Goal: Transaction & Acquisition: Purchase product/service

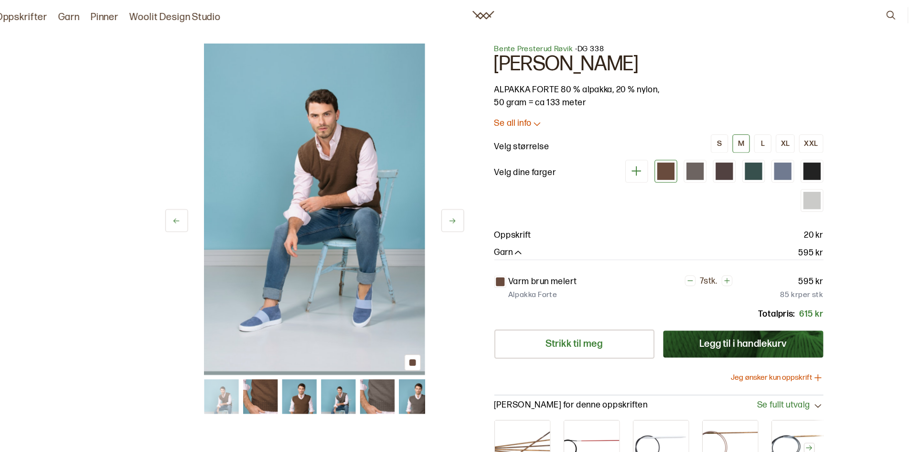
click at [482, 128] on p "Velg størrelse" at bounding box center [479, 129] width 49 height 11
click at [476, 103] on div "[PERSON_NAME] - DG 338 [PERSON_NAME] ALPAKKA FORTE 80 % alpakka, 20 % nylon, 50…" at bounding box center [600, 200] width 291 height 325
click at [476, 108] on p "Se all info" at bounding box center [471, 109] width 33 height 10
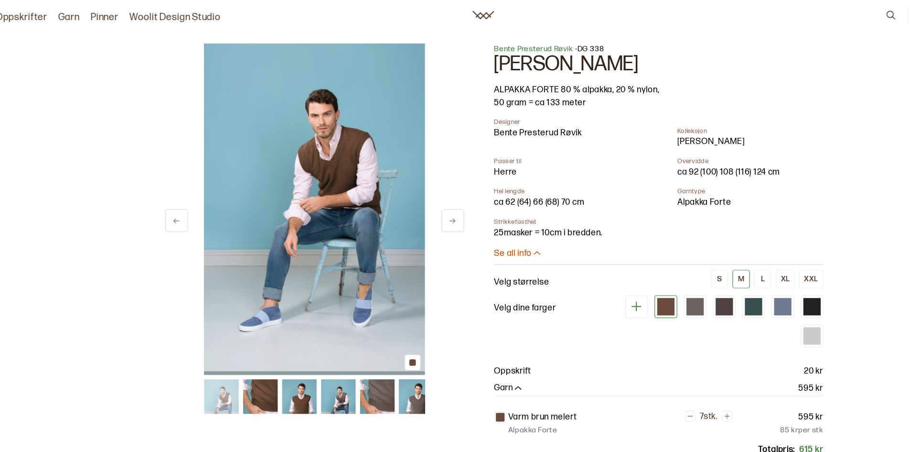
click at [425, 197] on button at bounding box center [419, 194] width 20 height 20
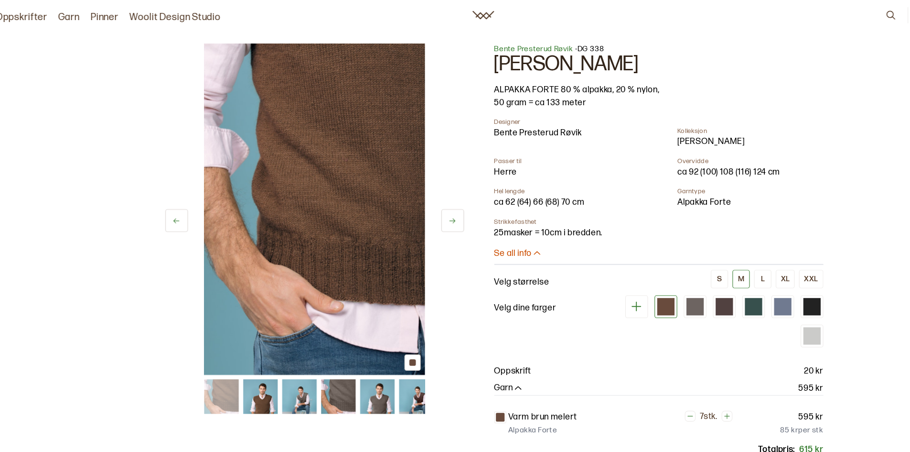
click at [425, 197] on button at bounding box center [419, 194] width 20 height 20
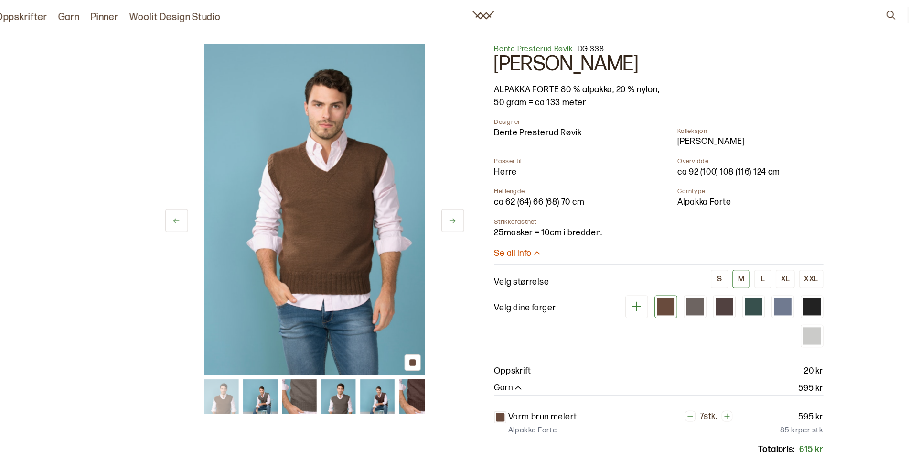
click at [425, 197] on button at bounding box center [419, 194] width 20 height 20
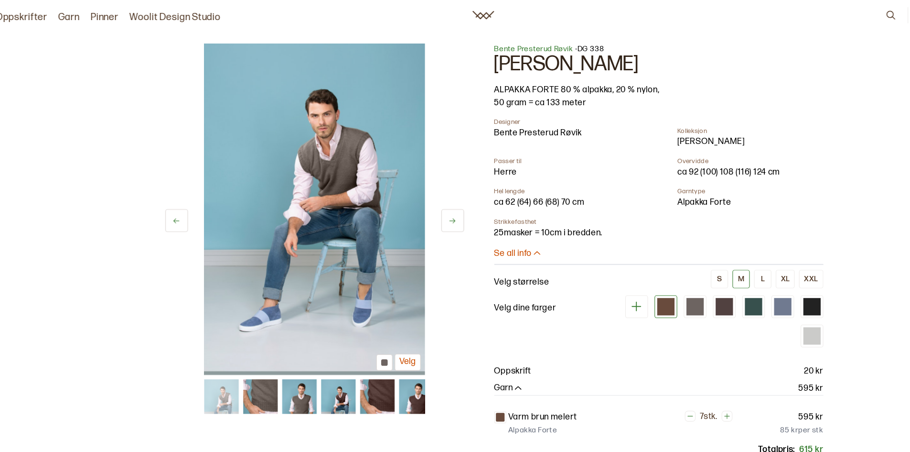
click at [425, 197] on button at bounding box center [419, 194] width 20 height 20
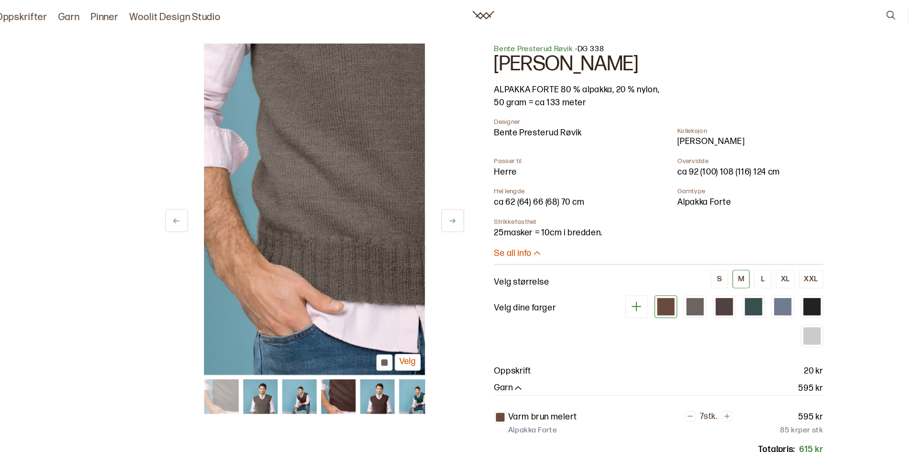
click at [419, 197] on icon at bounding box center [418, 194] width 7 height 7
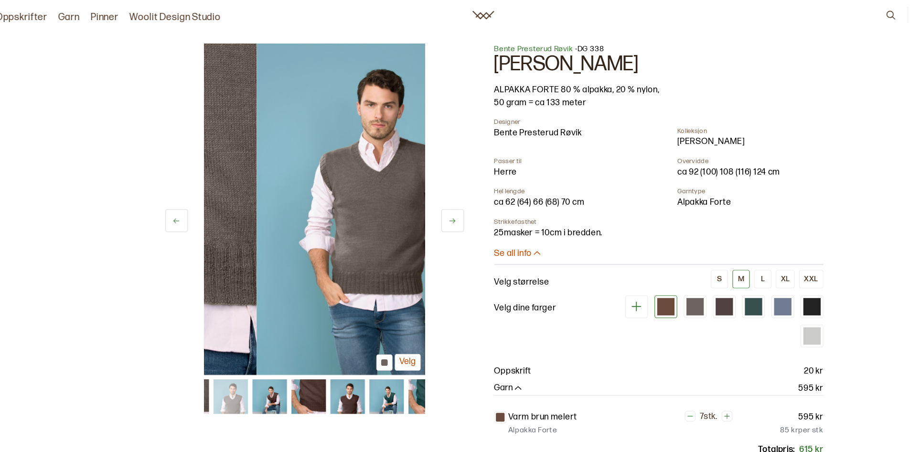
click at [419, 197] on icon at bounding box center [418, 194] width 7 height 7
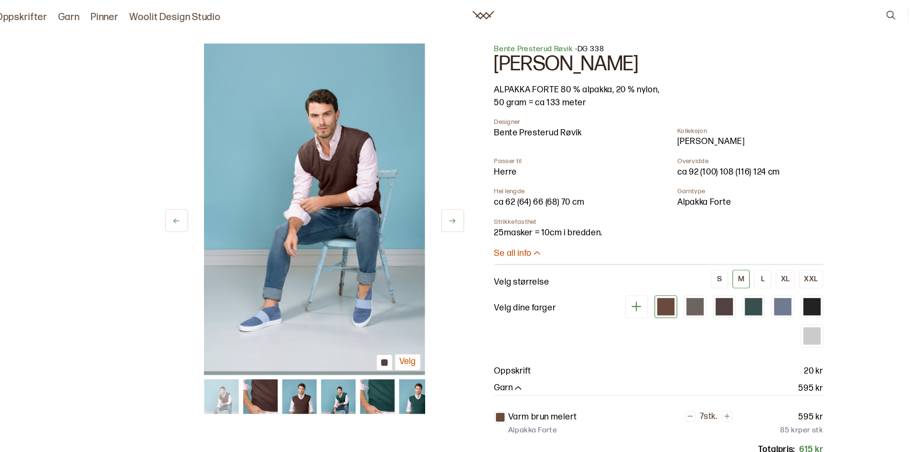
click at [419, 197] on icon at bounding box center [418, 194] width 7 height 7
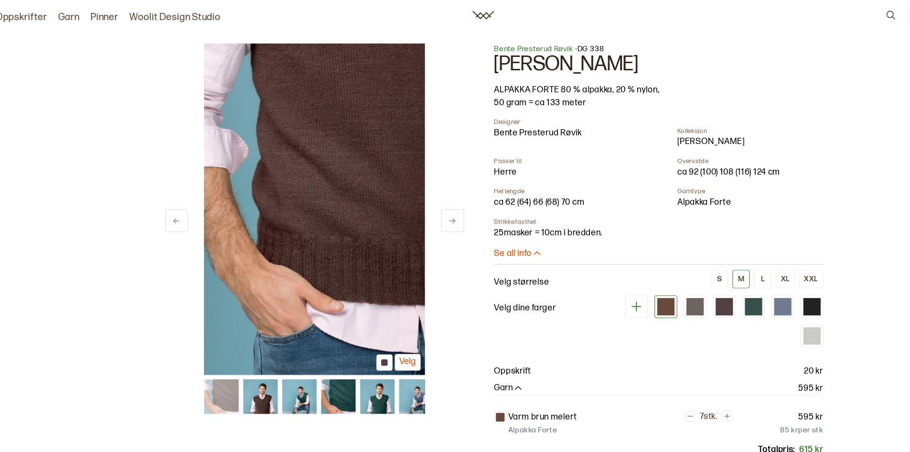
click at [378, 306] on img at bounding box center [296, 184] width 195 height 292
drag, startPoint x: 353, startPoint y: 319, endPoint x: 373, endPoint y: 306, distance: 23.5
click at [354, 319] on div at bounding box center [358, 320] width 14 height 14
click at [413, 190] on button at bounding box center [419, 194] width 20 height 20
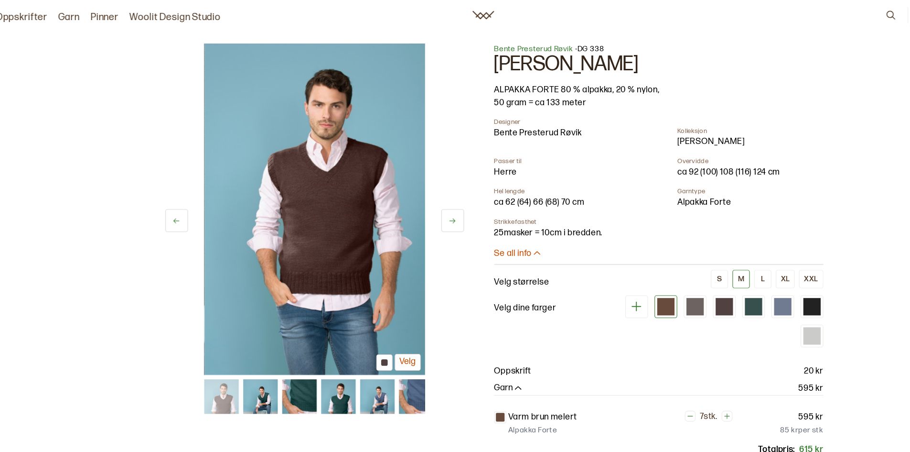
click at [418, 193] on icon at bounding box center [418, 194] width 7 height 7
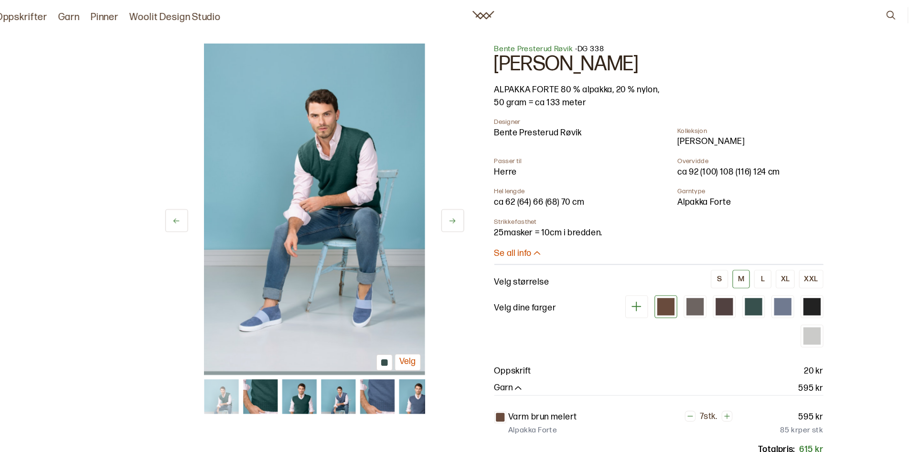
click at [418, 193] on icon at bounding box center [418, 194] width 7 height 7
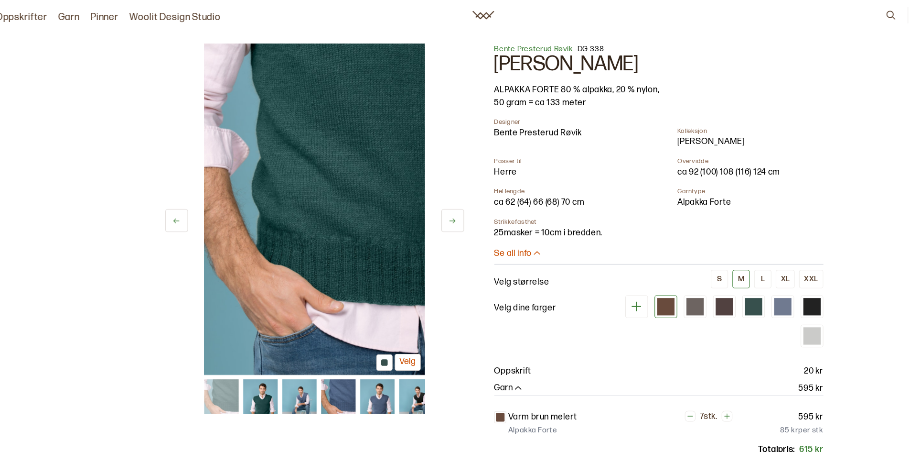
click at [418, 193] on icon at bounding box center [418, 194] width 7 height 7
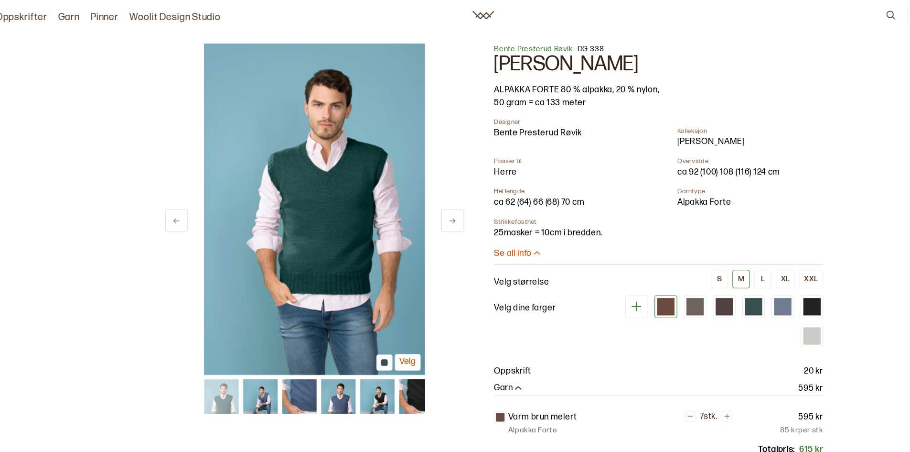
click at [418, 193] on icon at bounding box center [418, 194] width 7 height 7
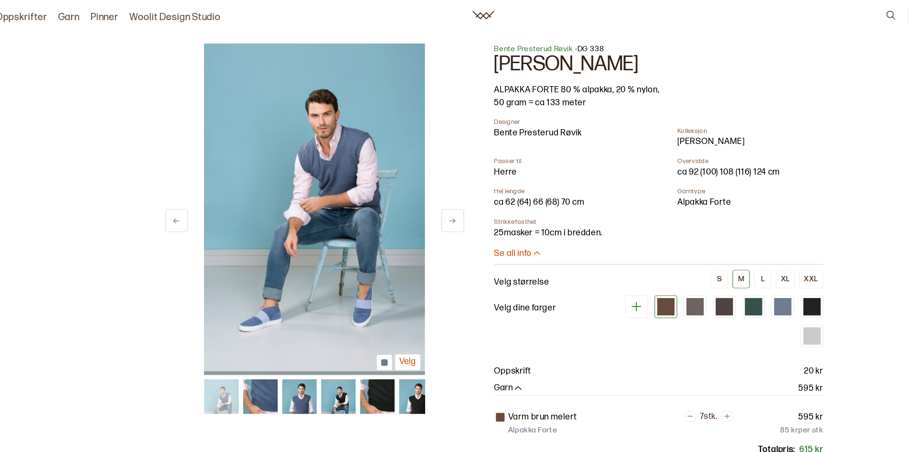
click at [418, 193] on icon at bounding box center [418, 194] width 7 height 7
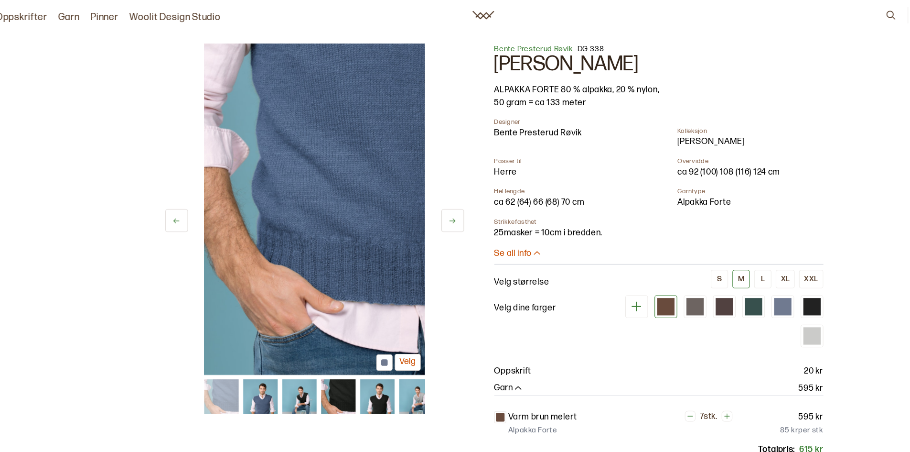
click at [418, 193] on icon at bounding box center [418, 194] width 7 height 7
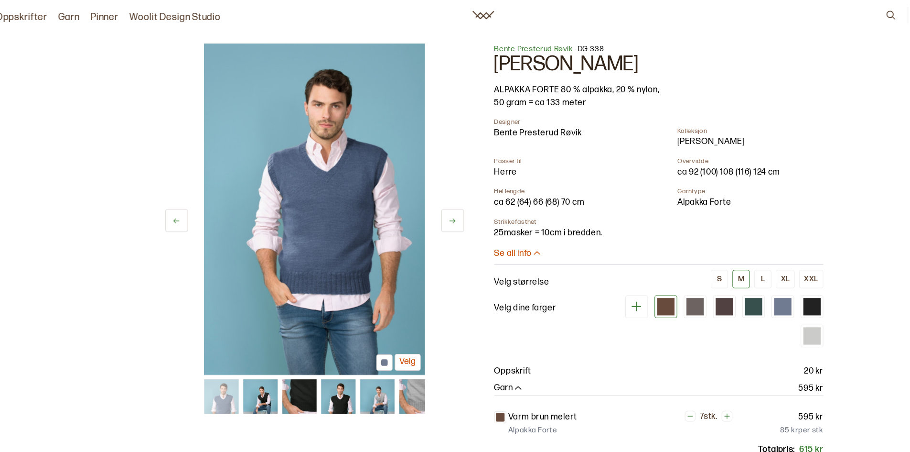
click at [418, 193] on icon at bounding box center [418, 194] width 7 height 7
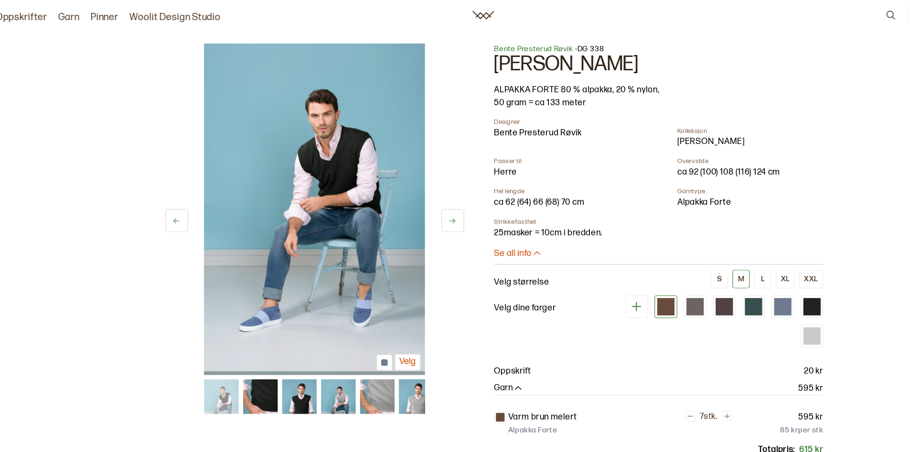
click at [418, 193] on icon at bounding box center [418, 194] width 7 height 7
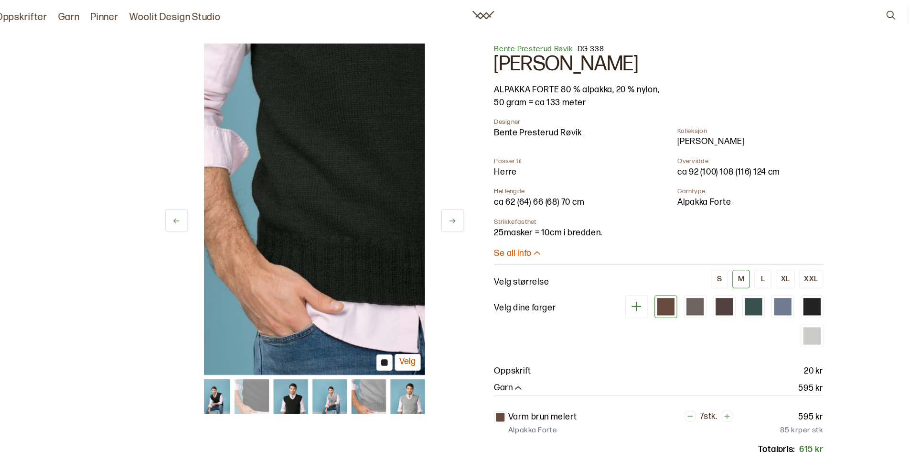
click at [418, 193] on icon at bounding box center [418, 194] width 7 height 7
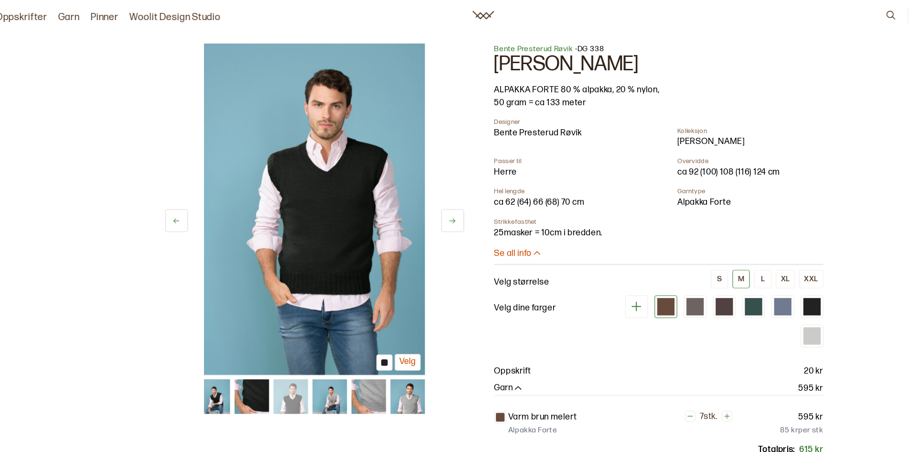
click at [418, 193] on icon at bounding box center [418, 194] width 7 height 7
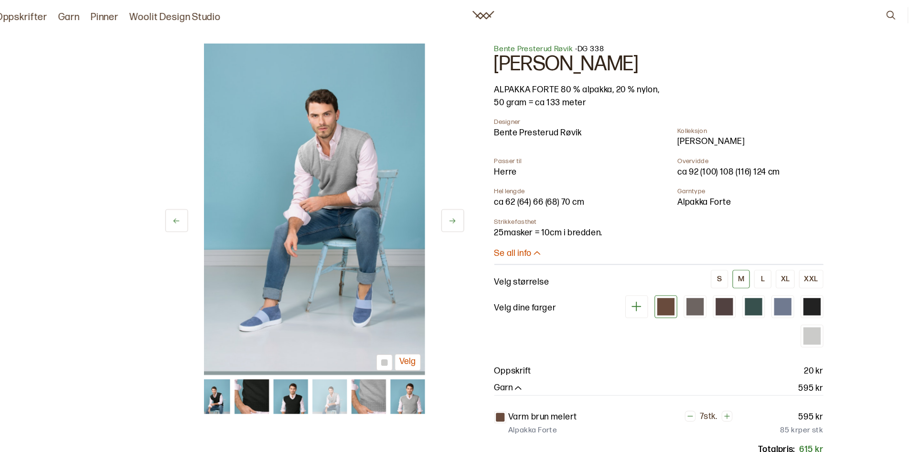
click at [418, 193] on icon at bounding box center [418, 194] width 7 height 7
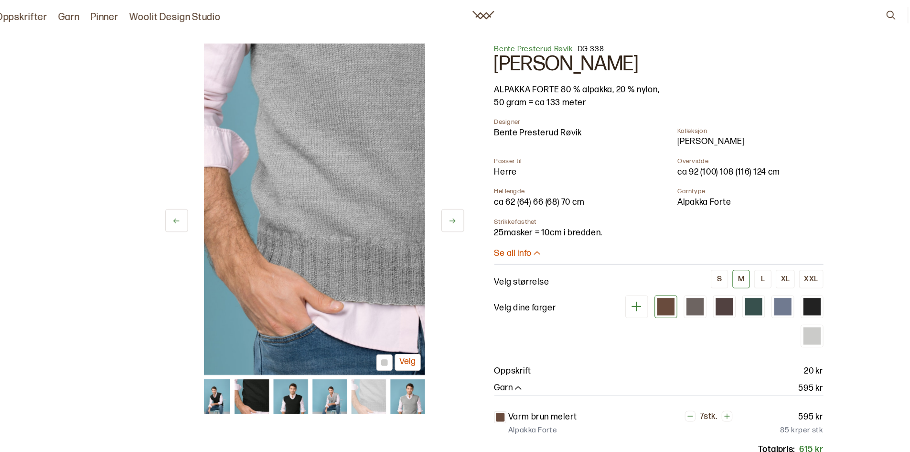
click at [418, 193] on icon at bounding box center [418, 194] width 7 height 7
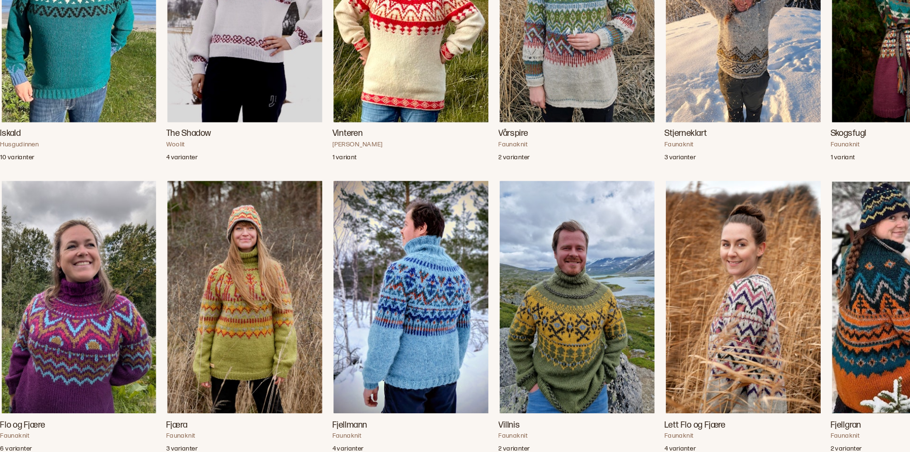
scroll to position [717, 0]
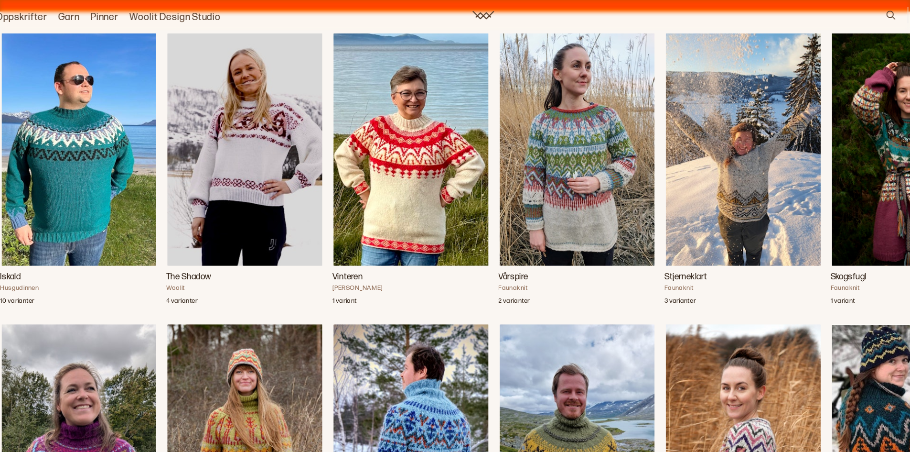
click at [84, 140] on img "Iskald" at bounding box center [89, 132] width 137 height 205
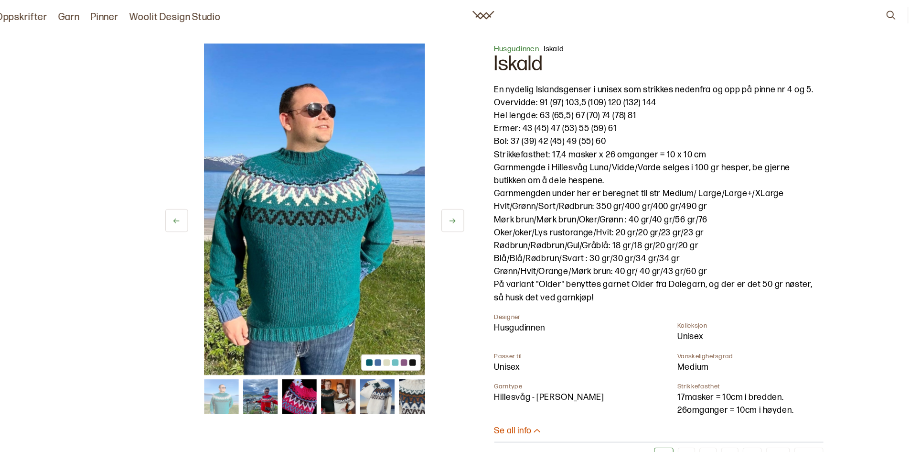
scroll to position [32, 0]
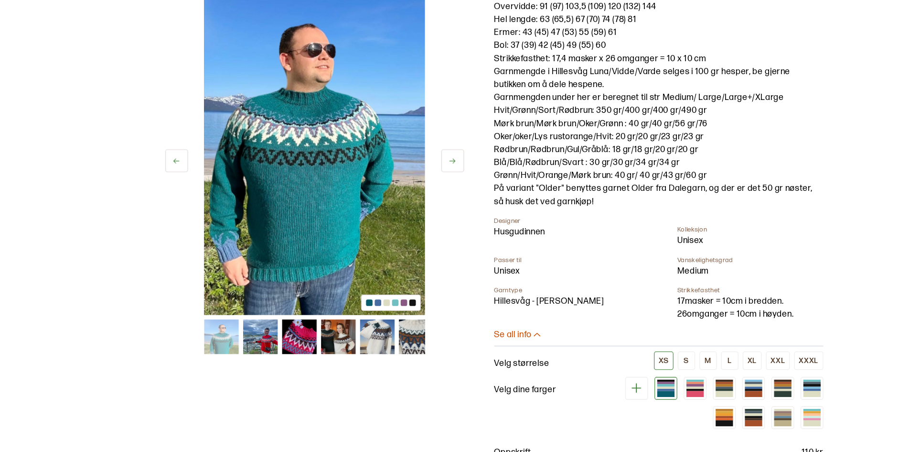
click at [480, 349] on p "Se all info" at bounding box center [471, 349] width 33 height 10
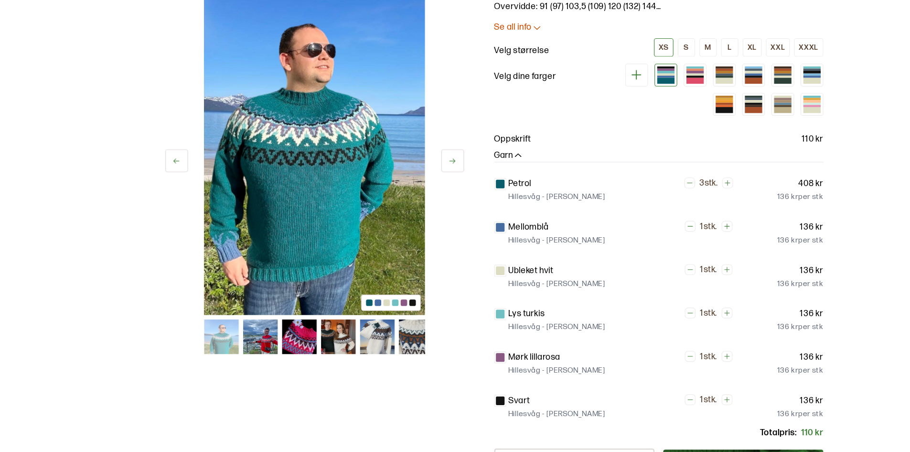
scroll to position [0, 0]
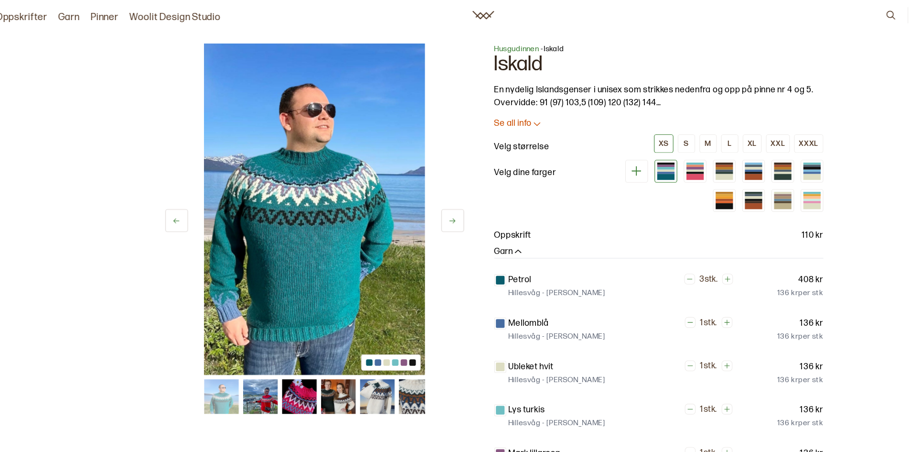
click at [468, 107] on p "Se all info" at bounding box center [471, 109] width 33 height 10
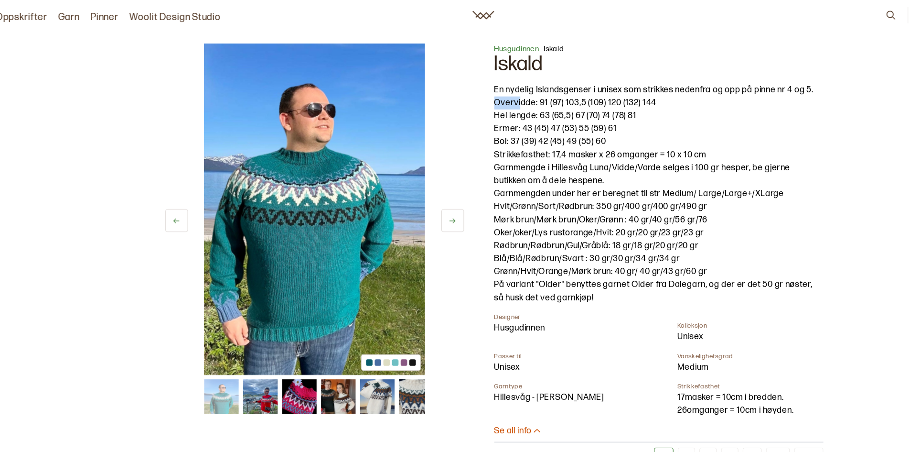
drag, startPoint x: 456, startPoint y: 91, endPoint x: 479, endPoint y: 90, distance: 23.4
click at [458, 108] on p "Ermer: 43 (45) 47 (53) 55 (59) 61" at bounding box center [600, 113] width 291 height 11
drag, startPoint x: 456, startPoint y: 112, endPoint x: 549, endPoint y: 112, distance: 93.2
click at [549, 112] on p "Ermer: 43 (45) 47 (53) 55 (59) 61" at bounding box center [600, 113] width 291 height 11
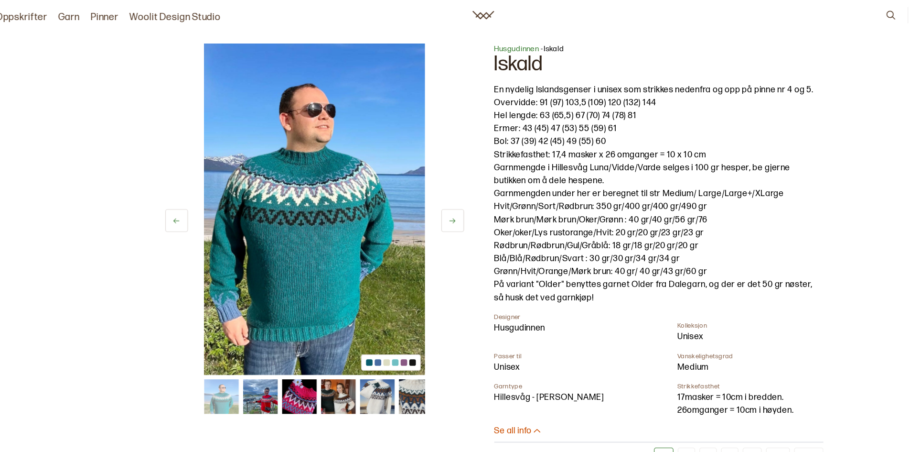
click at [550, 125] on p "Bol: 37 (39) 42 (45) 49 (55) 60" at bounding box center [600, 124] width 291 height 11
drag, startPoint x: 551, startPoint y: 123, endPoint x: 444, endPoint y: 122, distance: 107.1
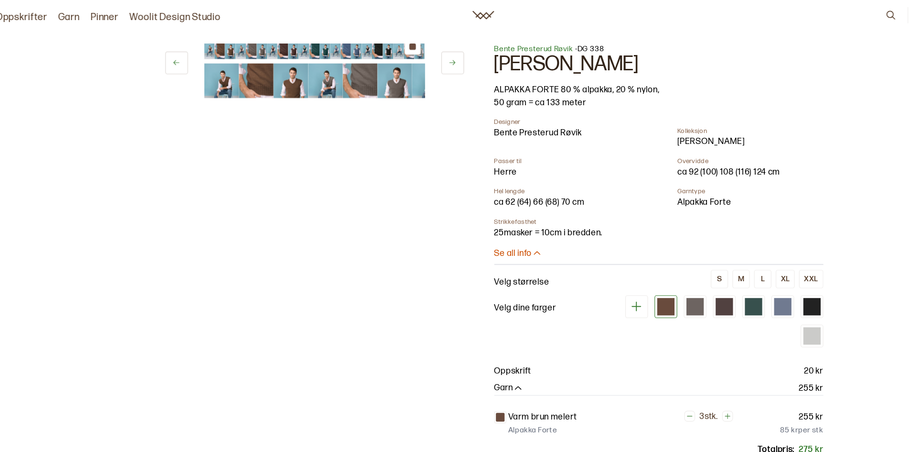
click at [803, 13] on icon at bounding box center [806, 13] width 11 height 11
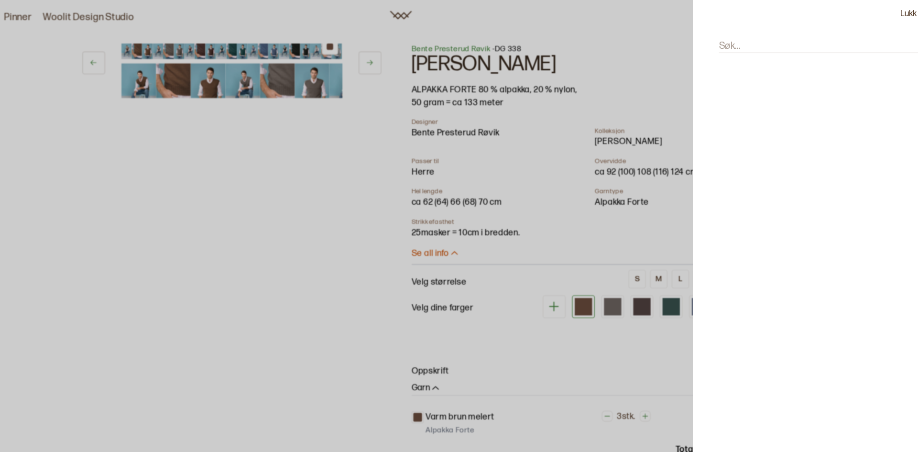
click at [759, 37] on input "Søk..." at bounding box center [814, 41] width 176 height 12
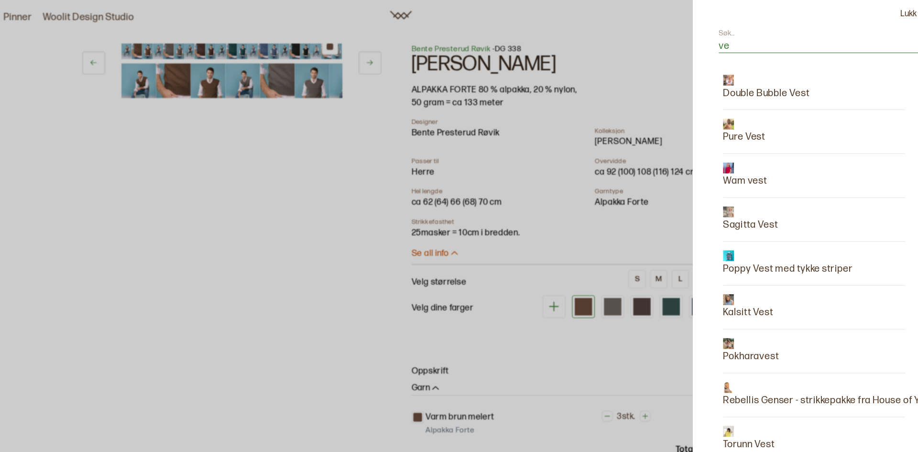
type input "v"
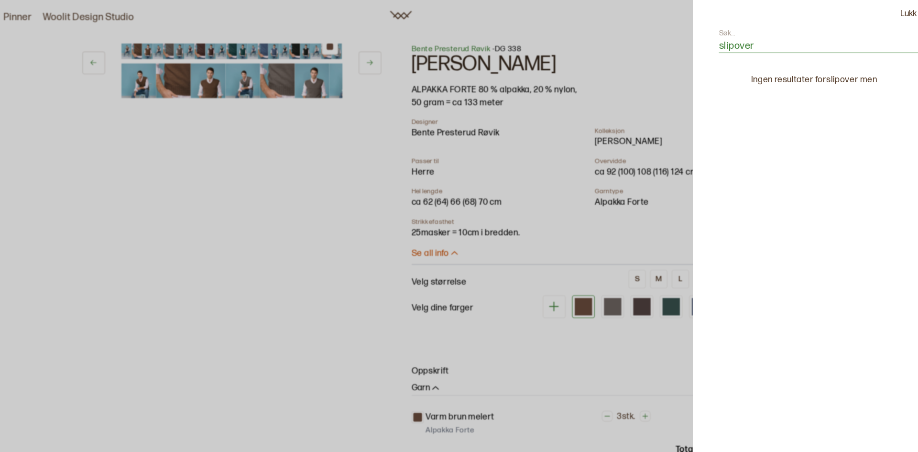
type input "slipover"
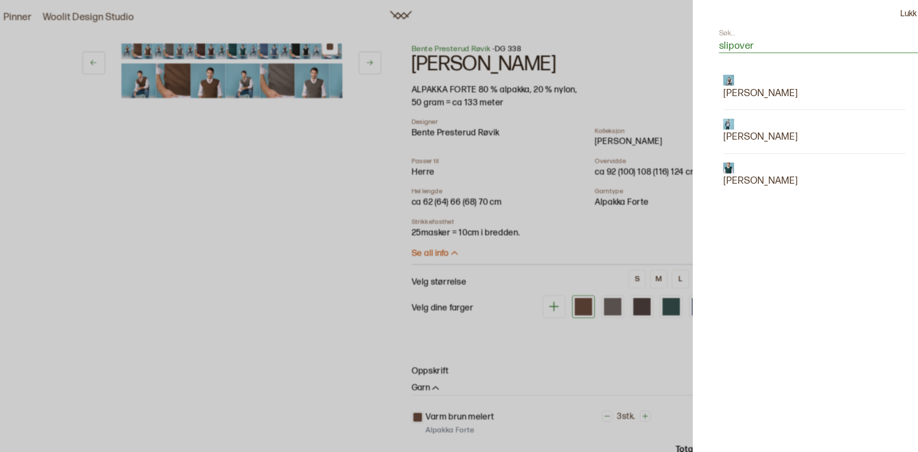
click at [762, 159] on p "[PERSON_NAME]" at bounding box center [763, 159] width 66 height 13
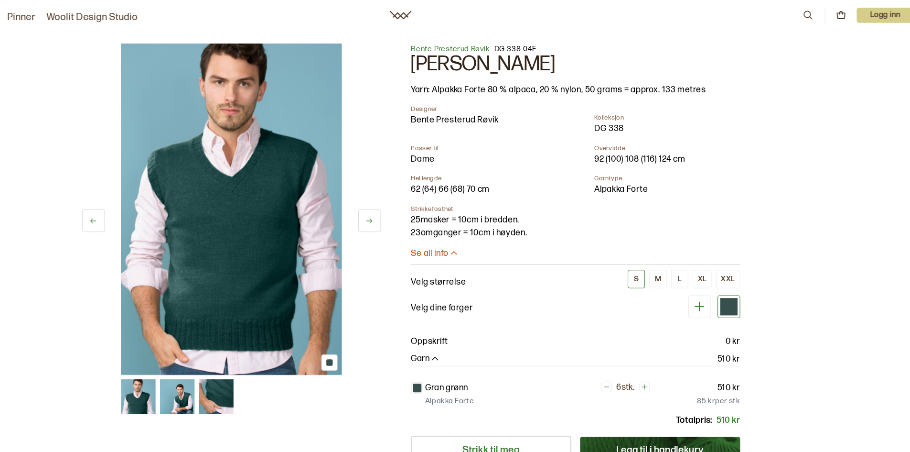
scroll to position [0, 65]
click at [805, 9] on icon at bounding box center [806, 13] width 11 height 11
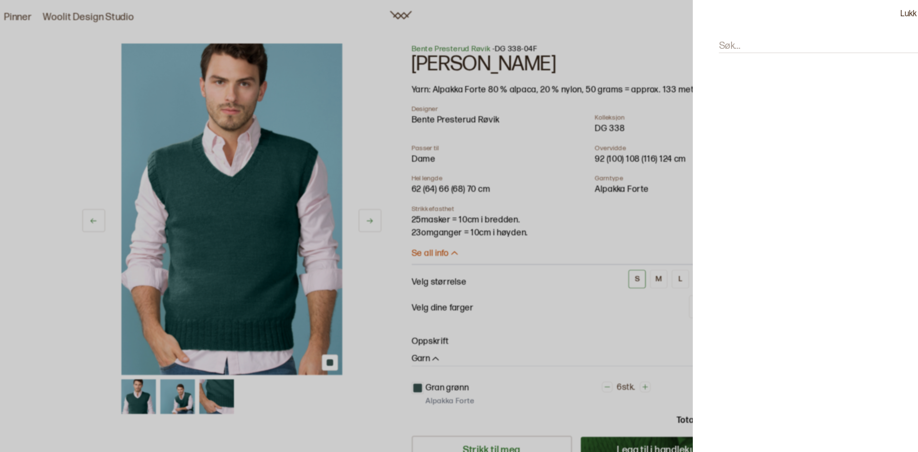
click at [797, 42] on input "Søk..." at bounding box center [814, 41] width 176 height 12
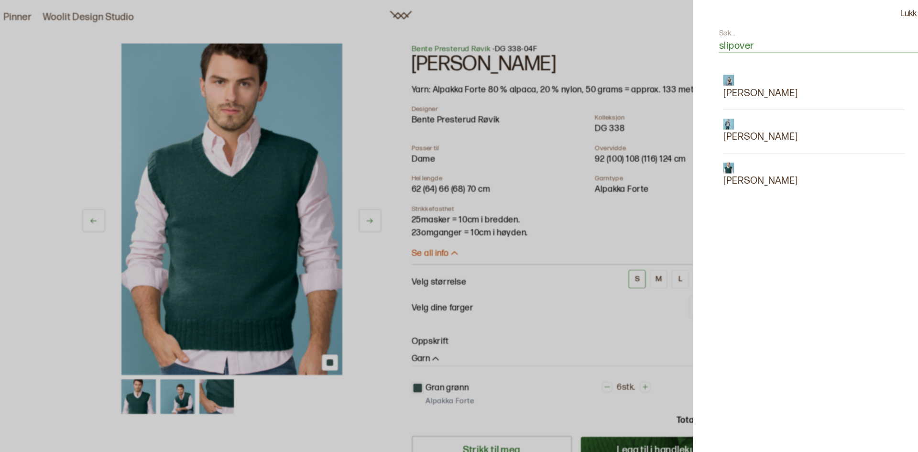
type input "slipover"
click at [757, 119] on p "[PERSON_NAME]" at bounding box center [763, 120] width 66 height 13
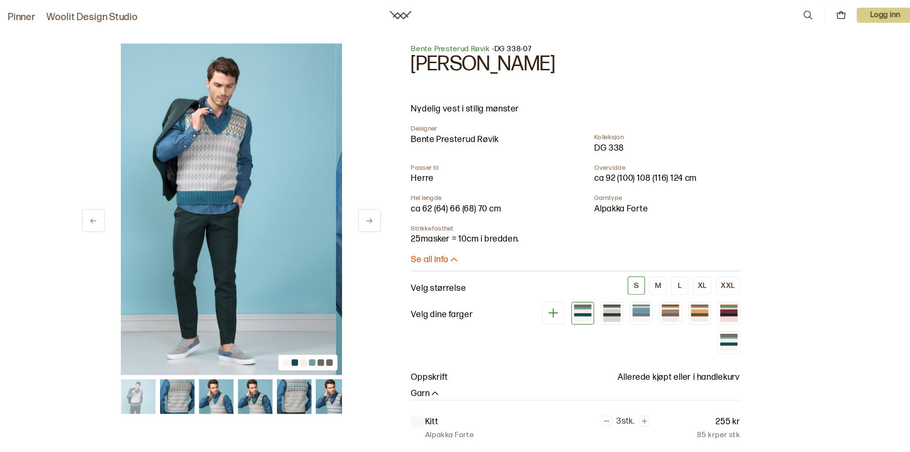
scroll to position [0, 40]
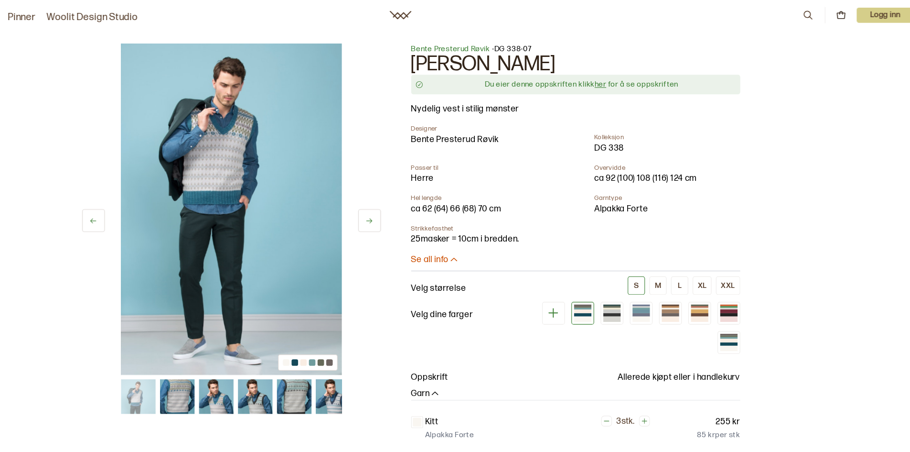
click at [419, 187] on button at bounding box center [419, 194] width 20 height 20
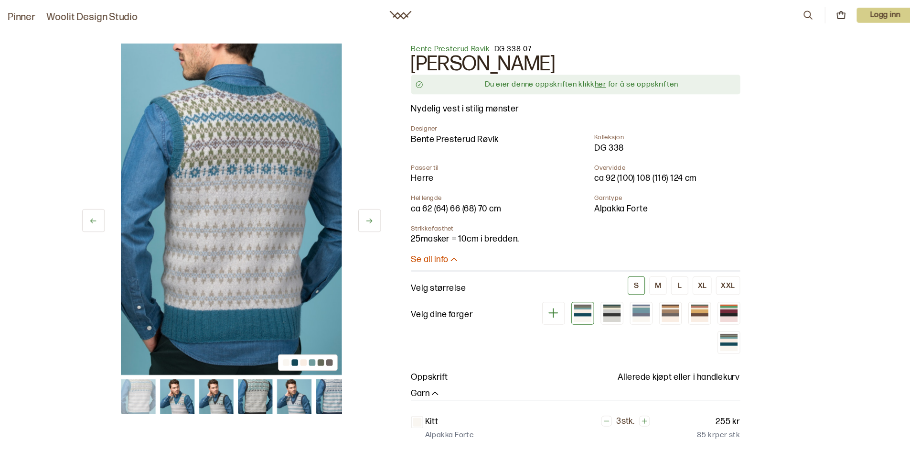
click at [423, 190] on button at bounding box center [419, 194] width 20 height 20
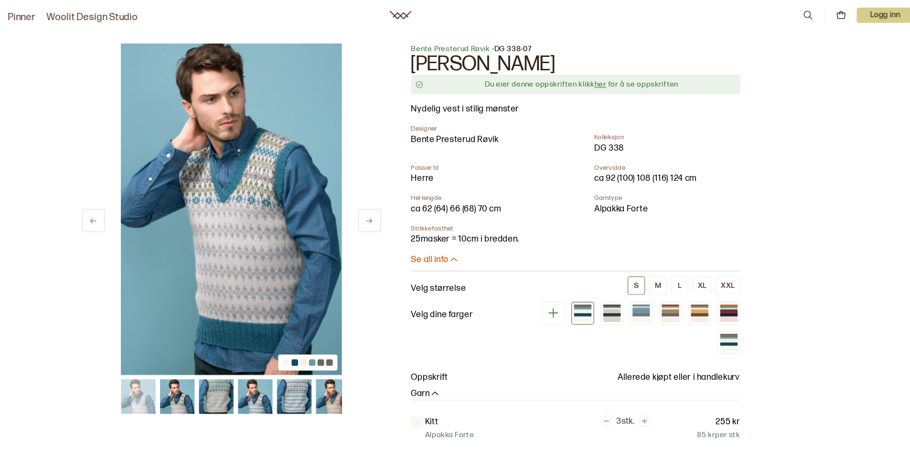
click at [423, 190] on button at bounding box center [419, 194] width 20 height 20
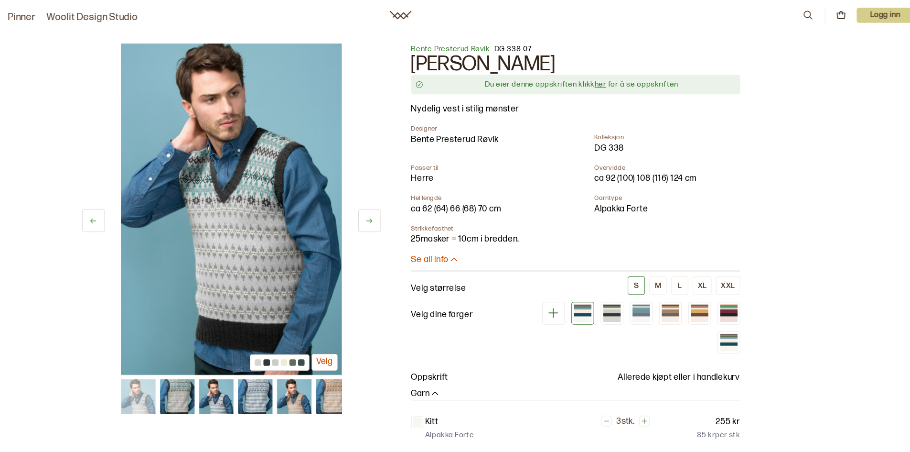
click at [423, 190] on button at bounding box center [419, 194] width 20 height 20
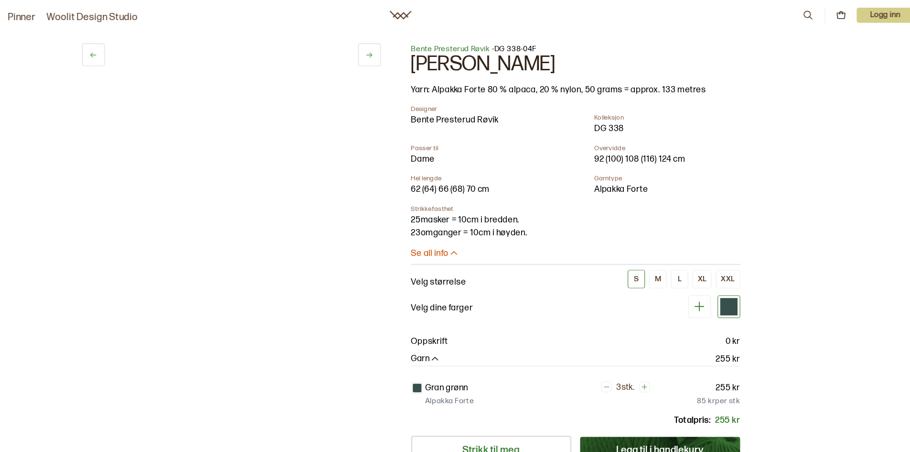
scroll to position [0, 65]
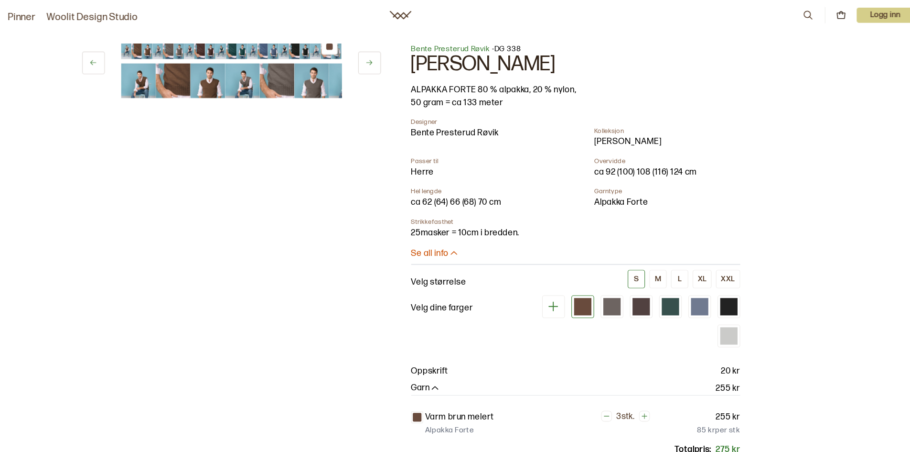
click at [865, 18] on p "Logg inn" at bounding box center [874, 13] width 50 height 13
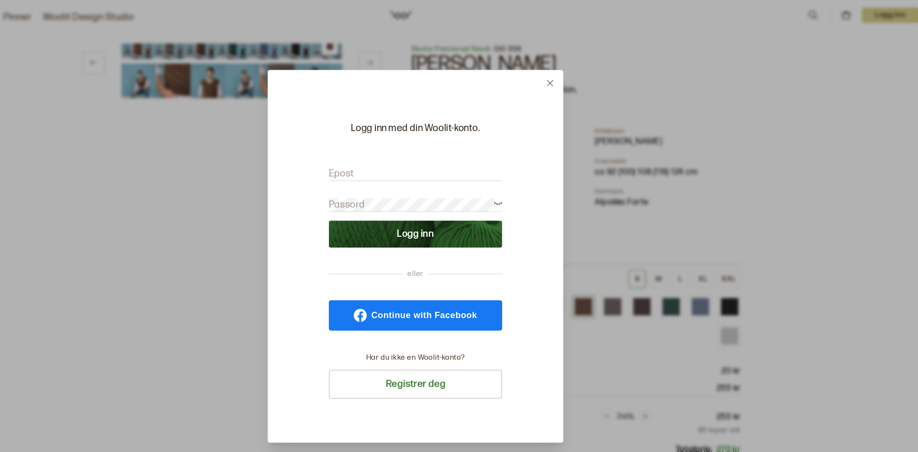
click at [473, 274] on span "Continue with Facebook" at bounding box center [466, 278] width 93 height 8
click at [576, 75] on icon at bounding box center [577, 73] width 7 height 7
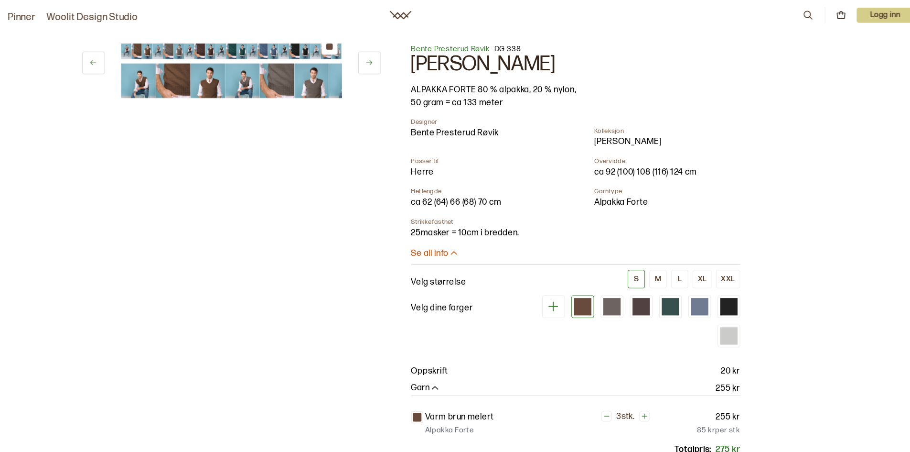
click at [420, 48] on button at bounding box center [419, 55] width 20 height 20
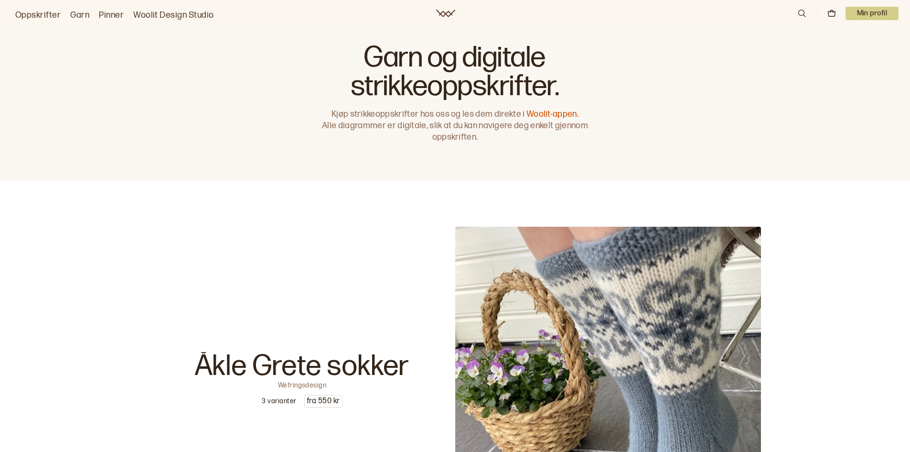
click at [874, 13] on p "Min profil" at bounding box center [873, 13] width 54 height 13
click at [859, 37] on div "Profil" at bounding box center [861, 38] width 76 height 19
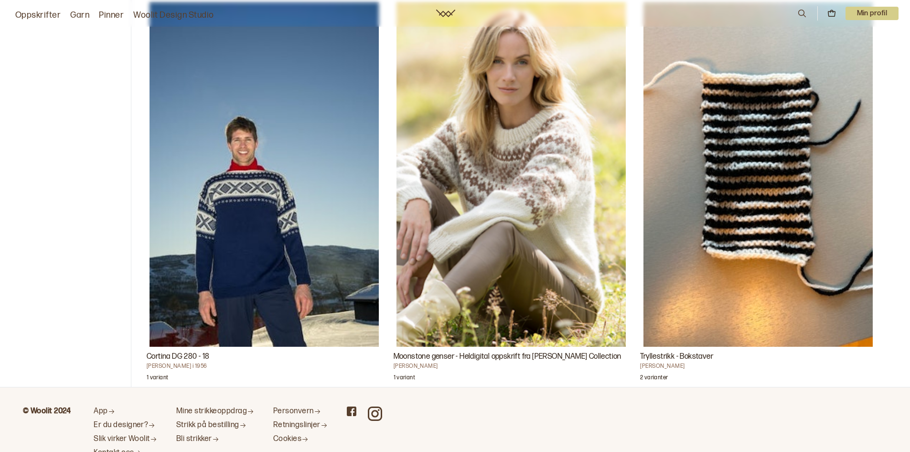
scroll to position [71, 0]
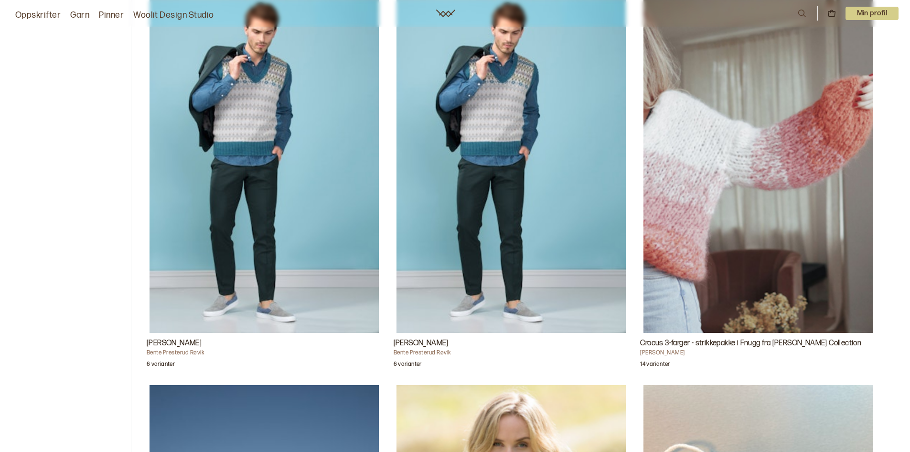
click at [320, 173] on img "Georg slipover" at bounding box center [264, 161] width 229 height 344
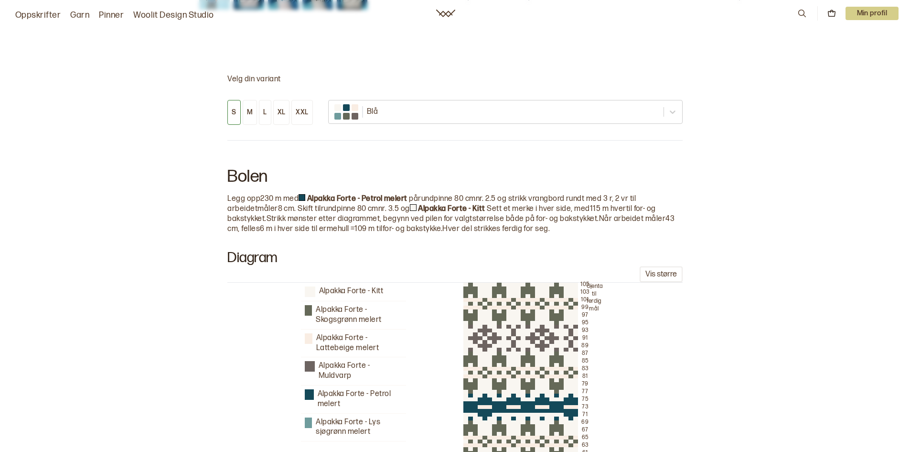
scroll to position [717, 0]
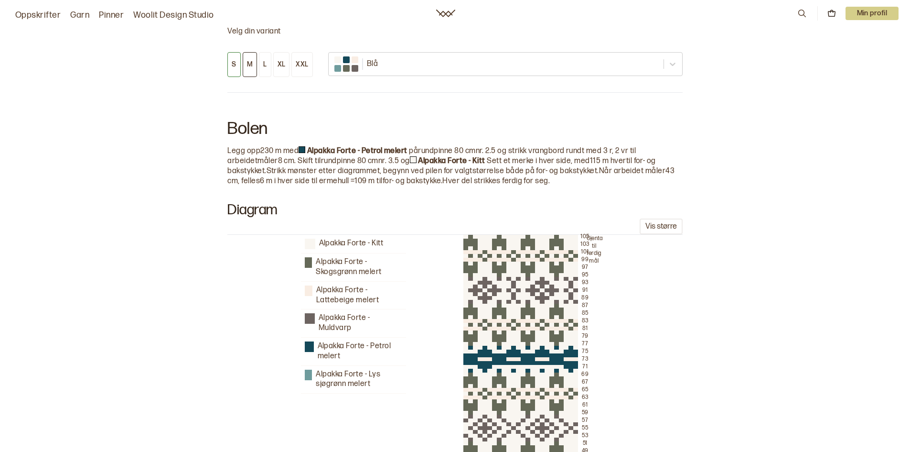
click at [254, 65] on button "M" at bounding box center [250, 64] width 14 height 25
click at [357, 63] on div at bounding box center [497, 64] width 325 height 12
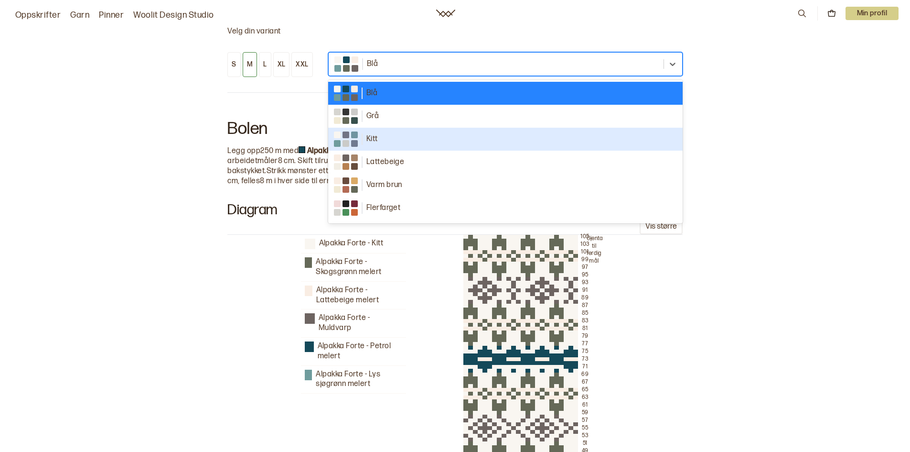
click at [387, 134] on div "Kitt" at bounding box center [505, 138] width 343 height 15
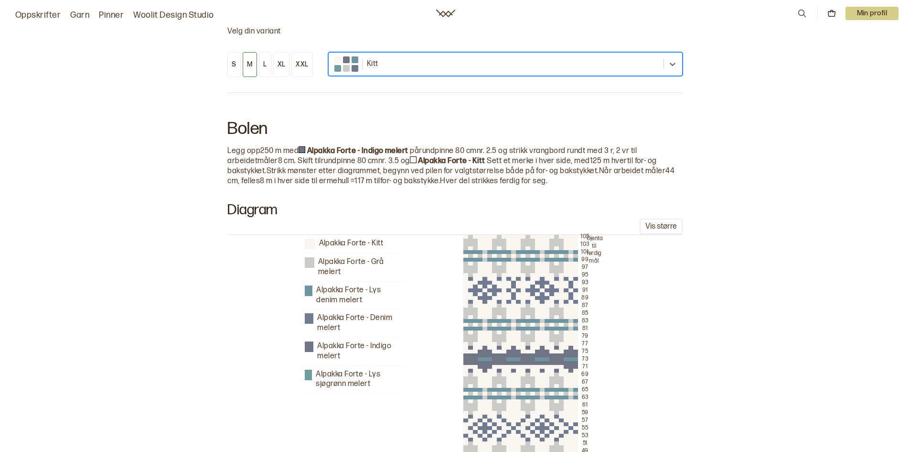
click at [433, 53] on div "Kitt" at bounding box center [505, 64] width 355 height 24
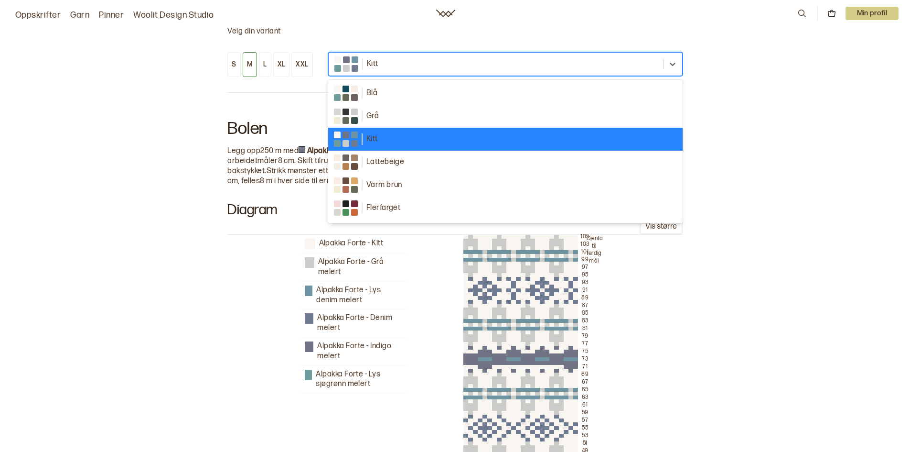
scroll to position [21, 0]
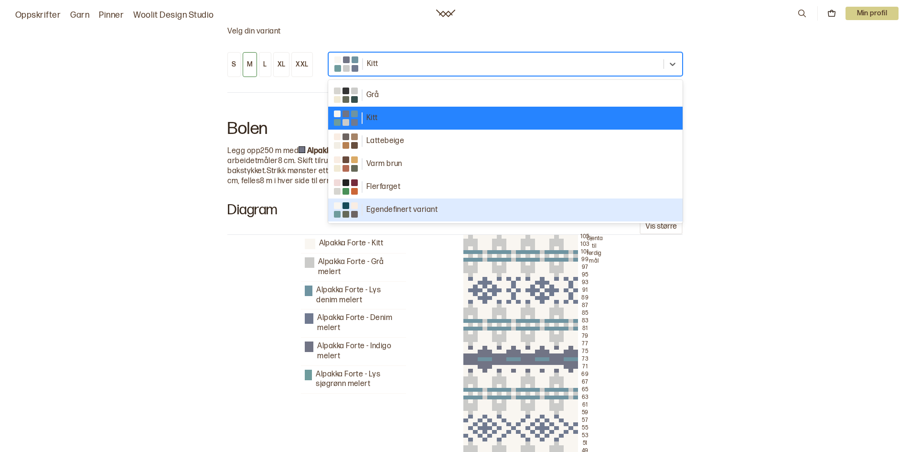
click at [452, 208] on div "Egendefinert variant" at bounding box center [505, 209] width 343 height 15
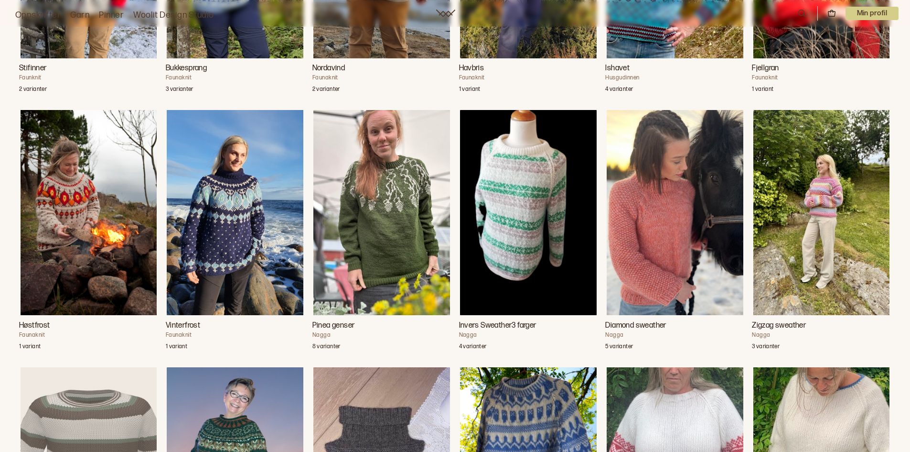
scroll to position [2485, 0]
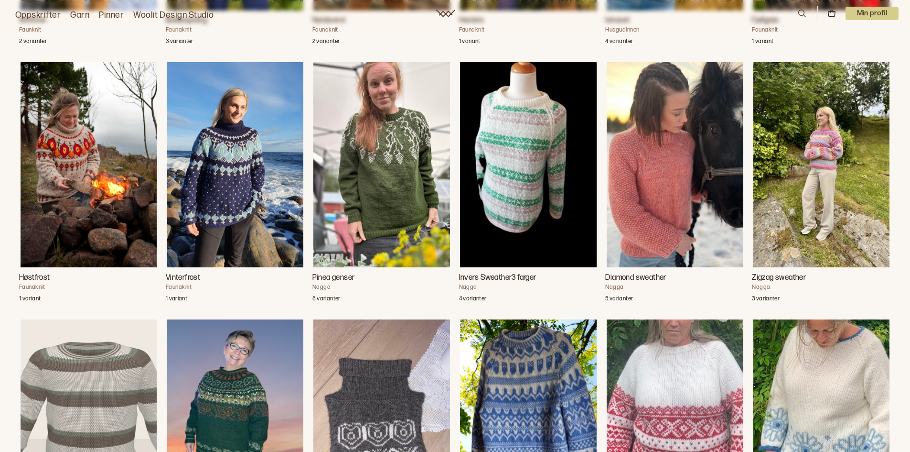
click at [661, 174] on img "Diamond sweather" at bounding box center [675, 164] width 137 height 205
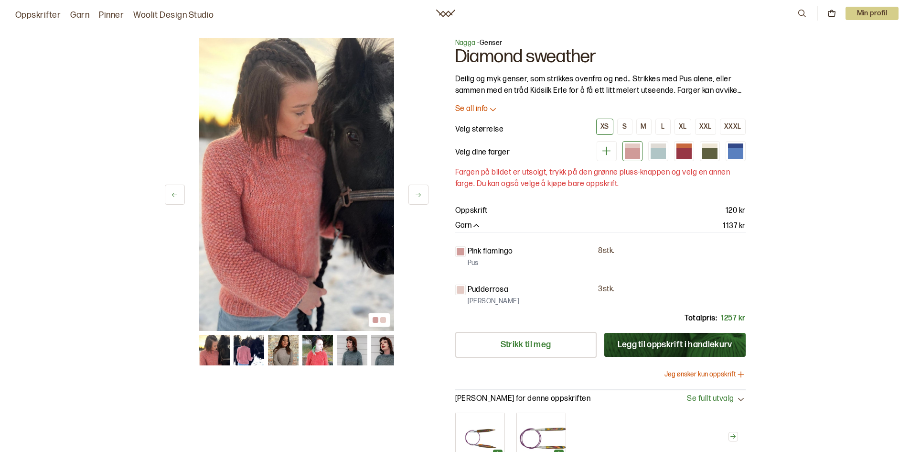
click at [419, 188] on button at bounding box center [419, 194] width 20 height 20
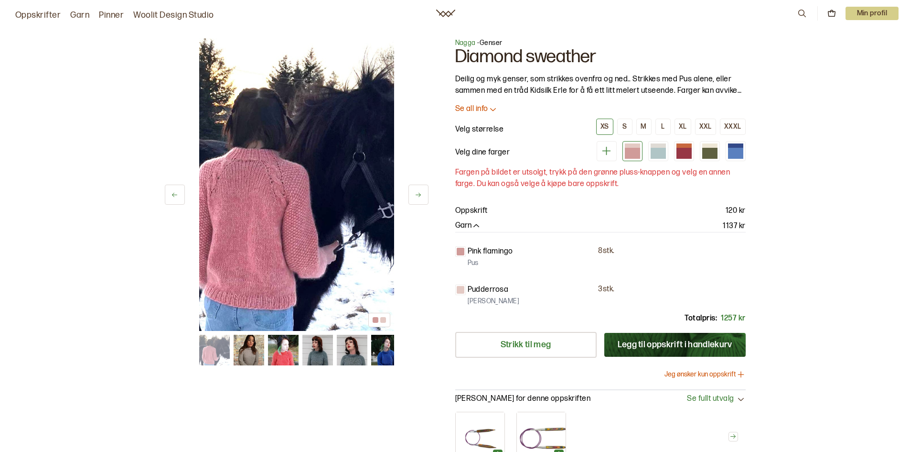
click at [419, 188] on button at bounding box center [419, 194] width 20 height 20
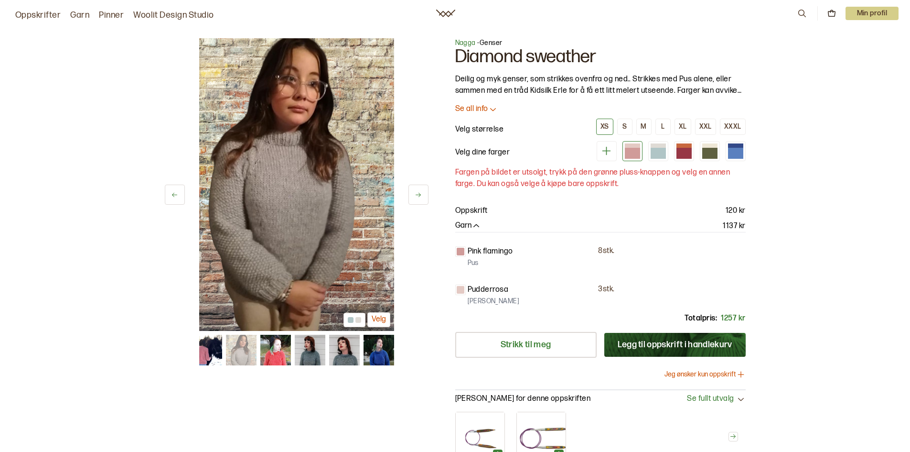
click at [419, 188] on button at bounding box center [419, 194] width 20 height 20
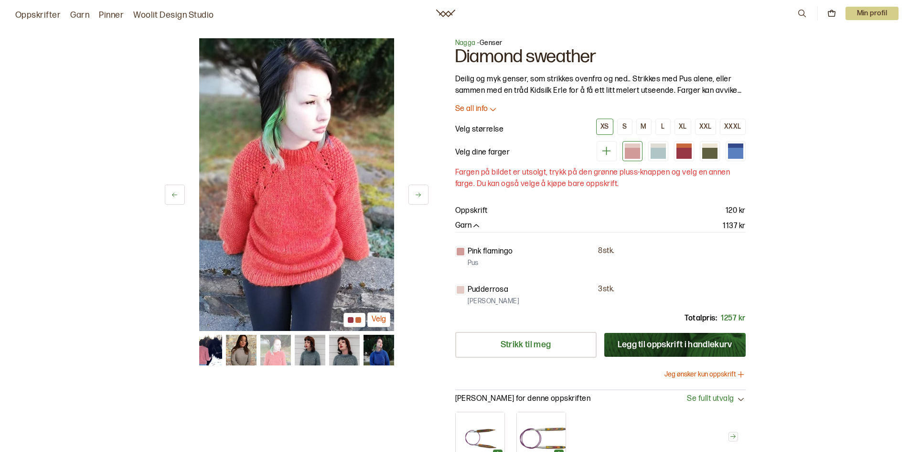
click at [419, 188] on button at bounding box center [419, 194] width 20 height 20
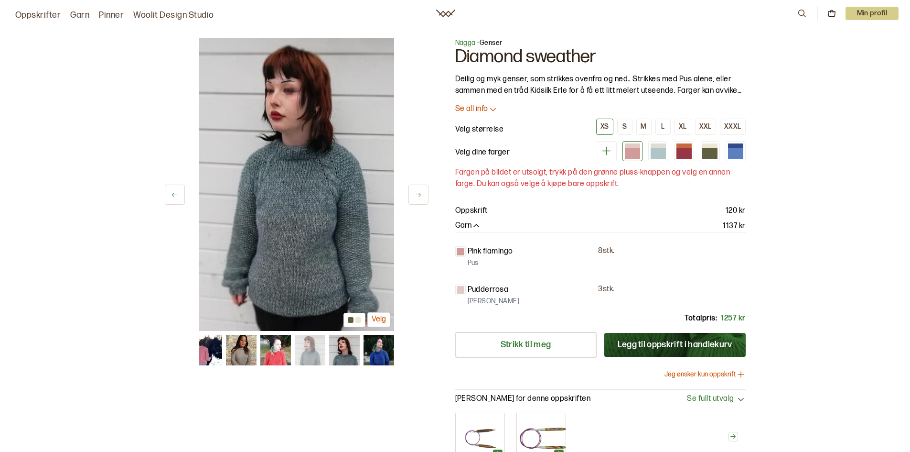
click at [419, 188] on button at bounding box center [419, 194] width 20 height 20
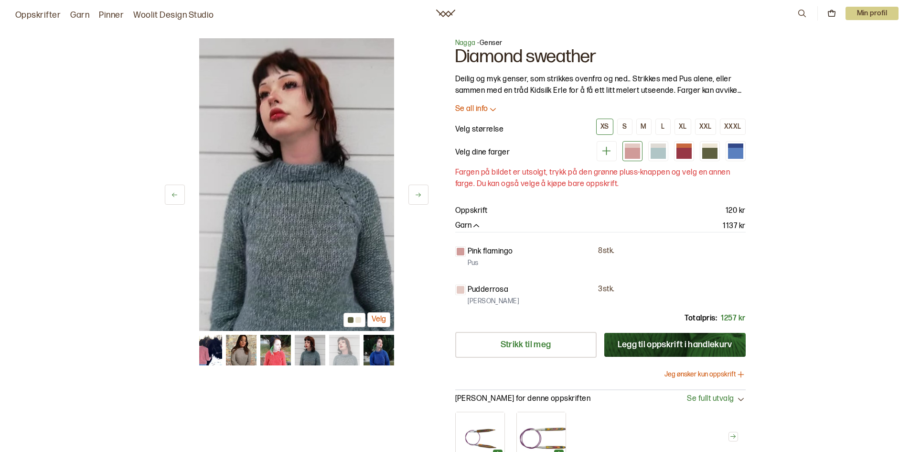
click at [419, 188] on button at bounding box center [419, 194] width 20 height 20
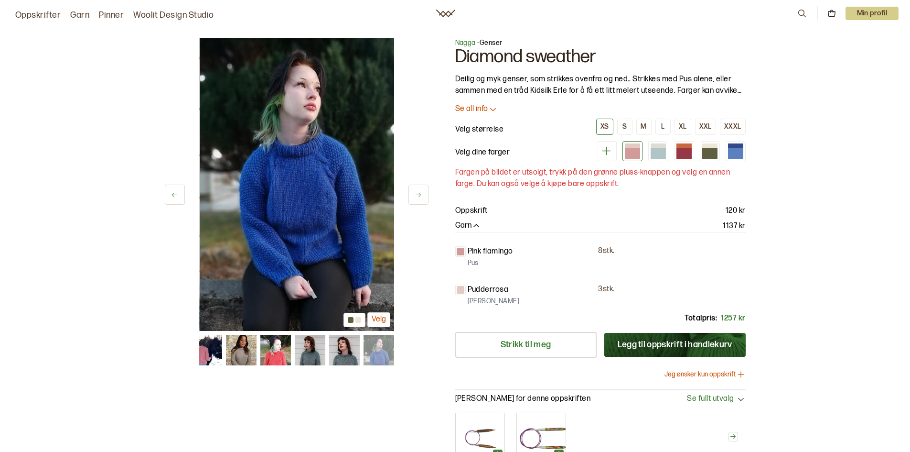
click at [419, 188] on button at bounding box center [419, 194] width 20 height 20
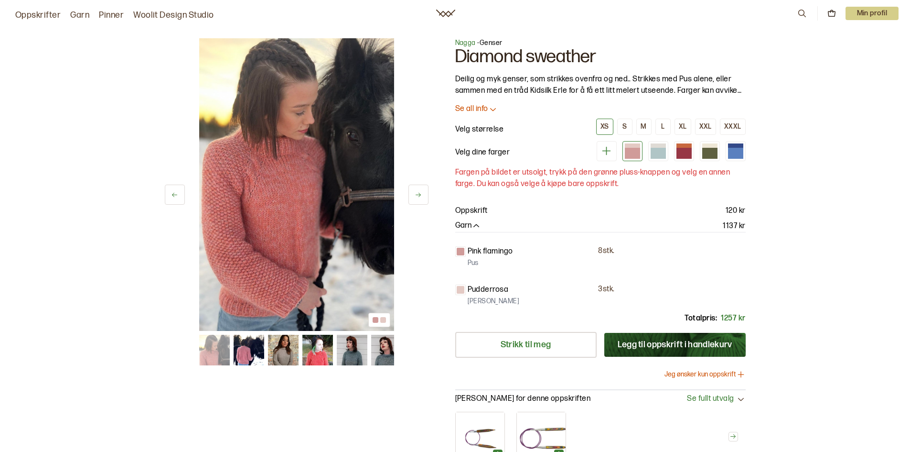
click at [419, 188] on button at bounding box center [419, 194] width 20 height 20
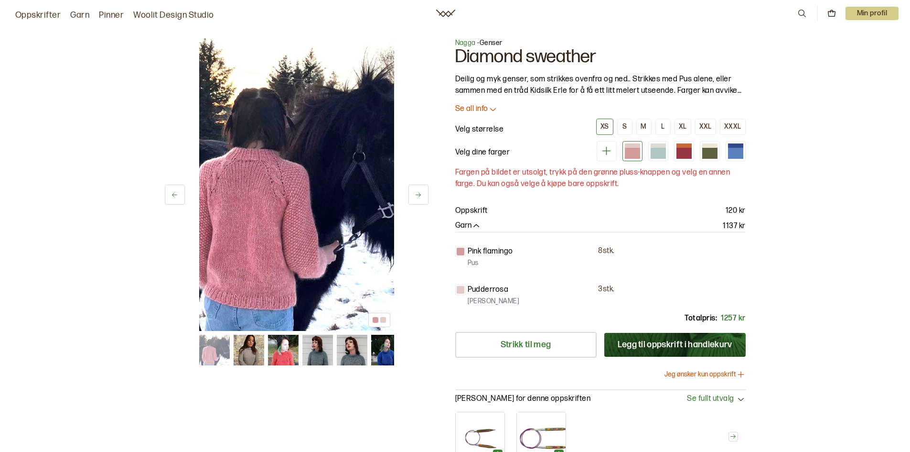
scroll to position [2846, 0]
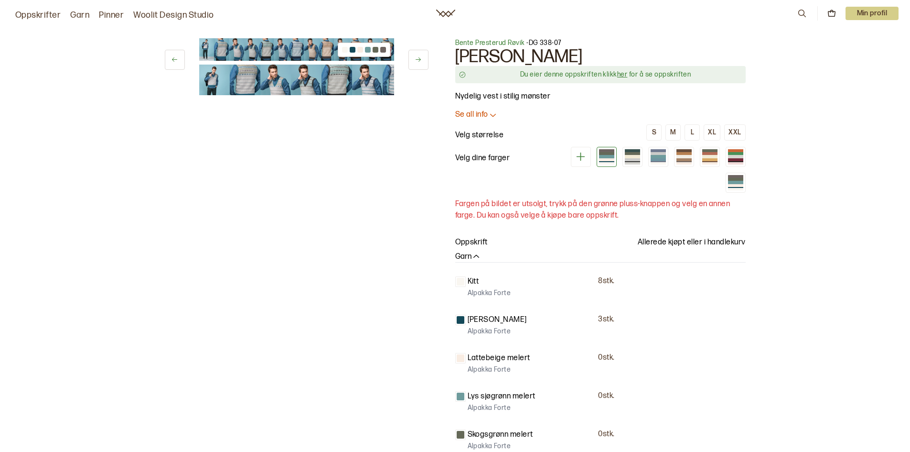
click at [300, 88] on img at bounding box center [306, 80] width 31 height 31
click at [311, 70] on img at bounding box center [306, 80] width 31 height 31
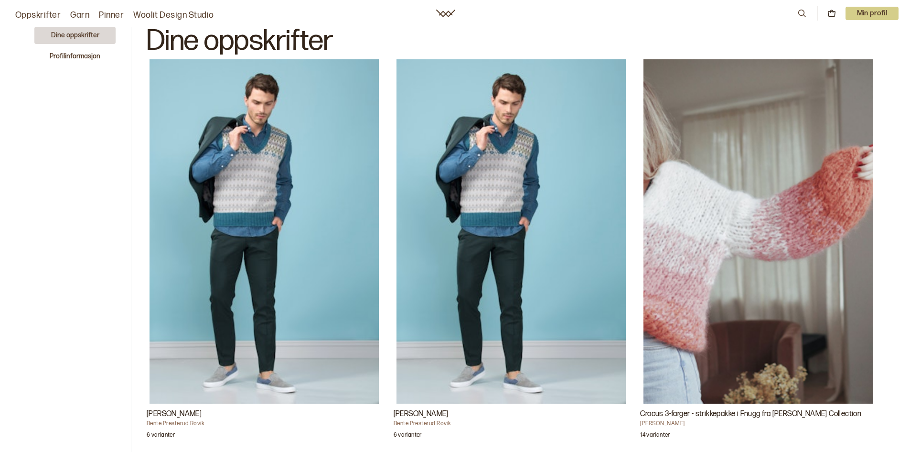
click at [245, 164] on img "Georg slipover" at bounding box center [264, 231] width 229 height 344
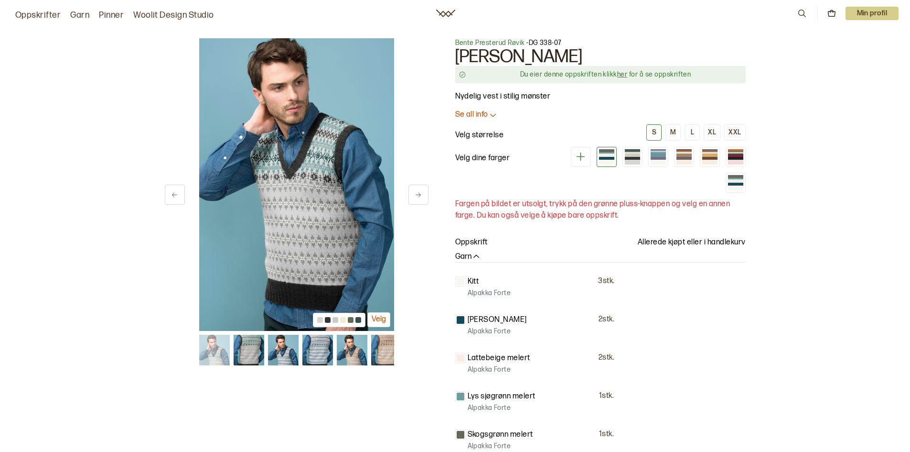
click at [883, 13] on p "Min profil" at bounding box center [873, 13] width 54 height 13
click at [854, 32] on div "Profil" at bounding box center [861, 38] width 76 height 19
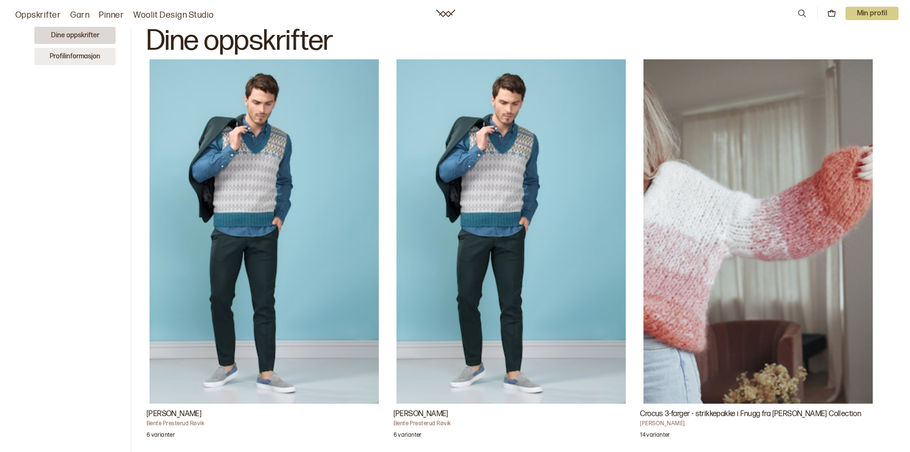
click at [79, 51] on button "Profilinformasjon" at bounding box center [74, 56] width 81 height 17
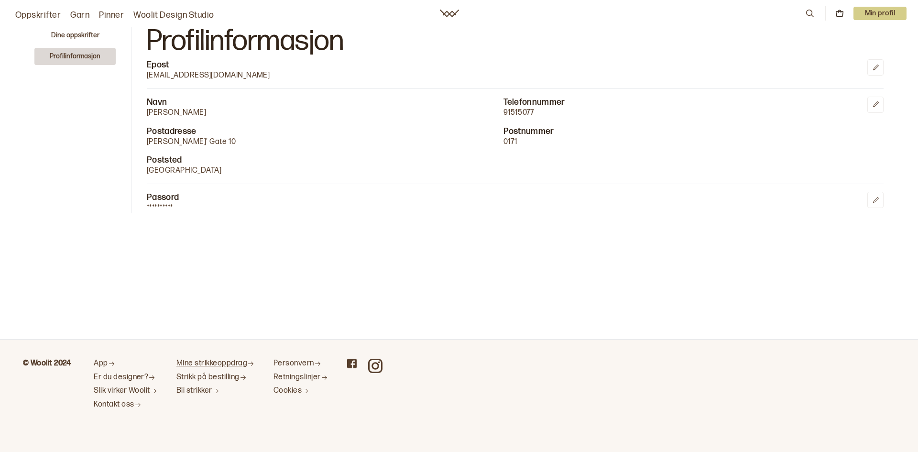
click at [225, 367] on link "Mine strikkeoppdrag" at bounding box center [215, 363] width 78 height 10
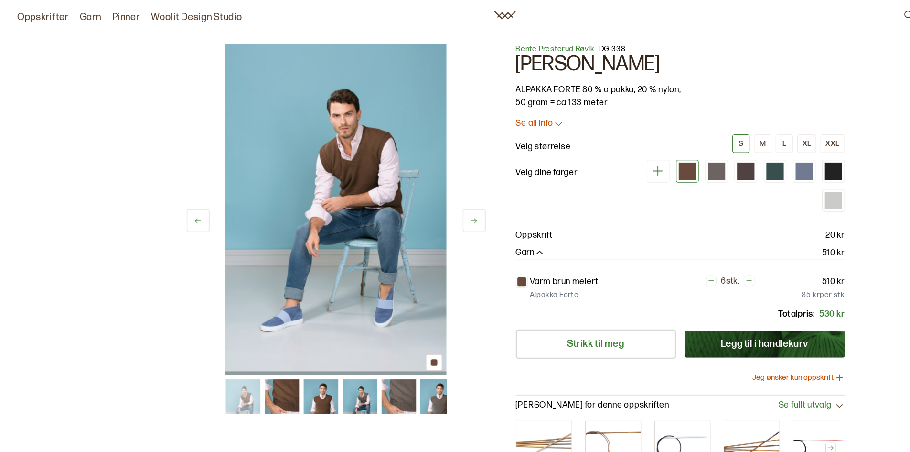
click at [421, 193] on icon at bounding box center [418, 194] width 7 height 7
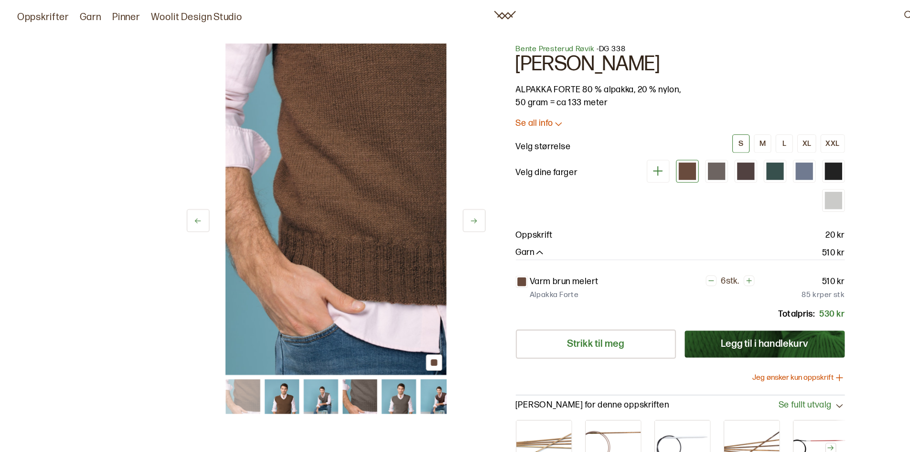
click at [421, 193] on icon at bounding box center [418, 194] width 7 height 7
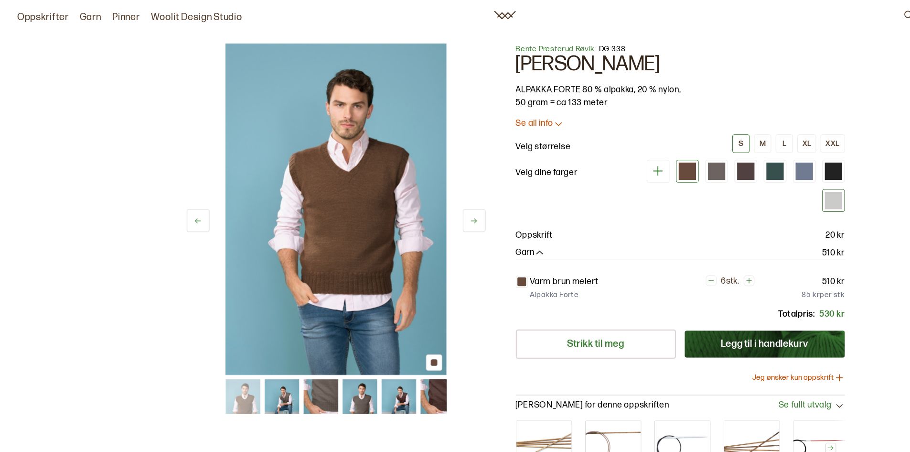
click at [727, 169] on div at bounding box center [736, 177] width 20 height 20
click at [732, 175] on div at bounding box center [735, 176] width 15 height 15
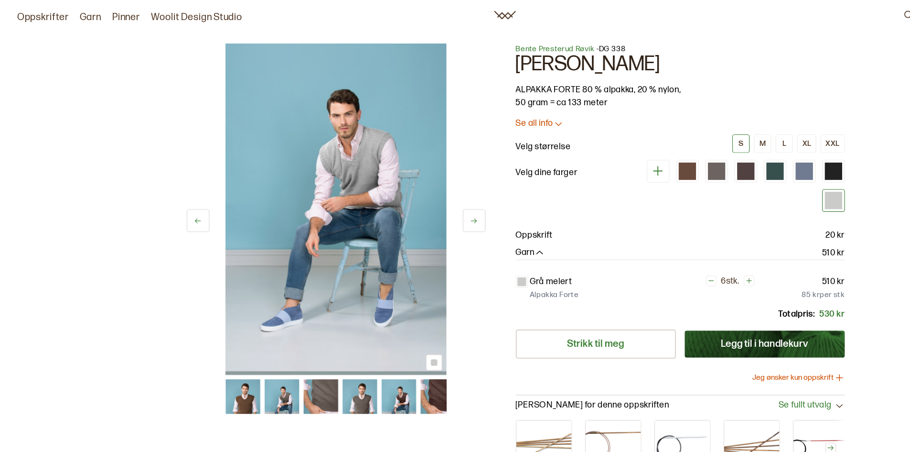
click at [413, 195] on button at bounding box center [419, 194] width 20 height 20
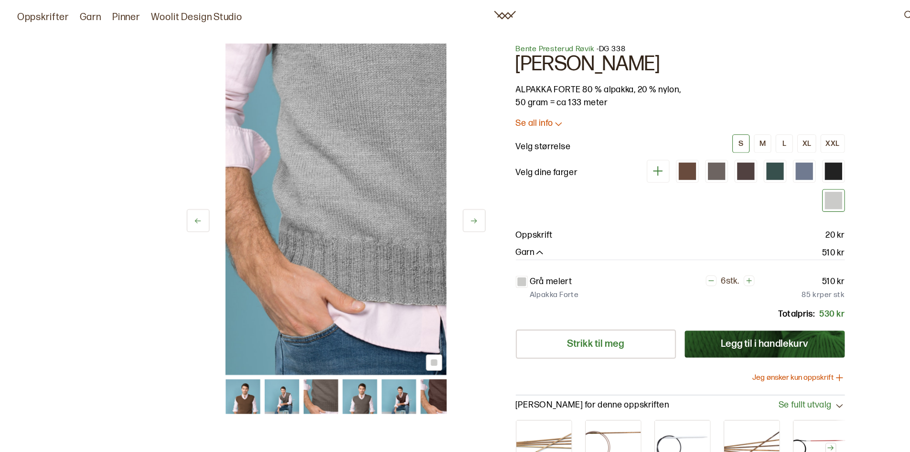
click at [173, 191] on icon at bounding box center [174, 194] width 7 height 7
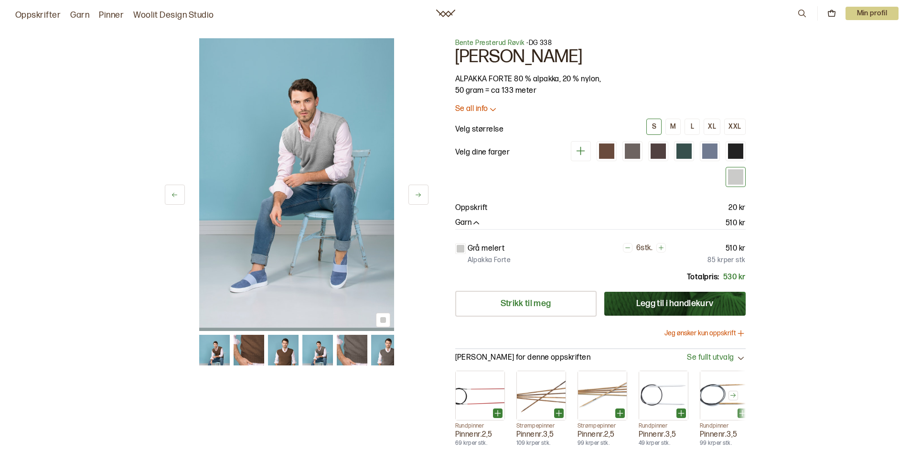
click at [414, 190] on button at bounding box center [419, 194] width 20 height 20
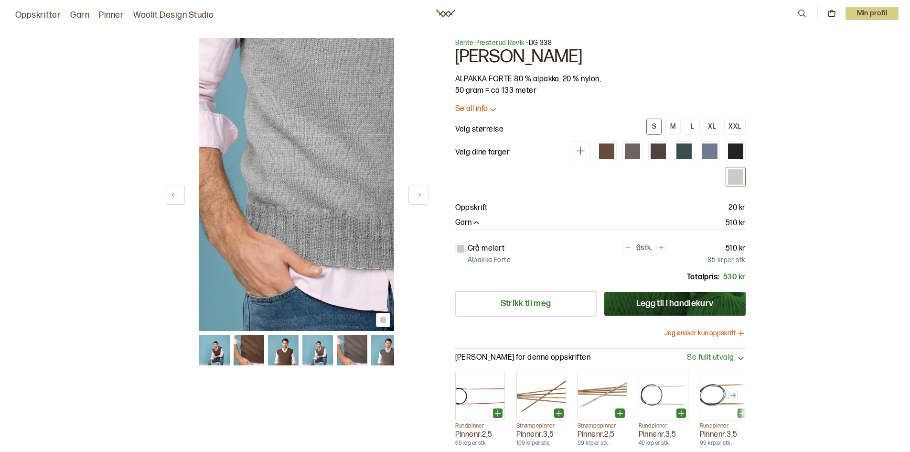
click at [421, 195] on icon at bounding box center [418, 194] width 7 height 7
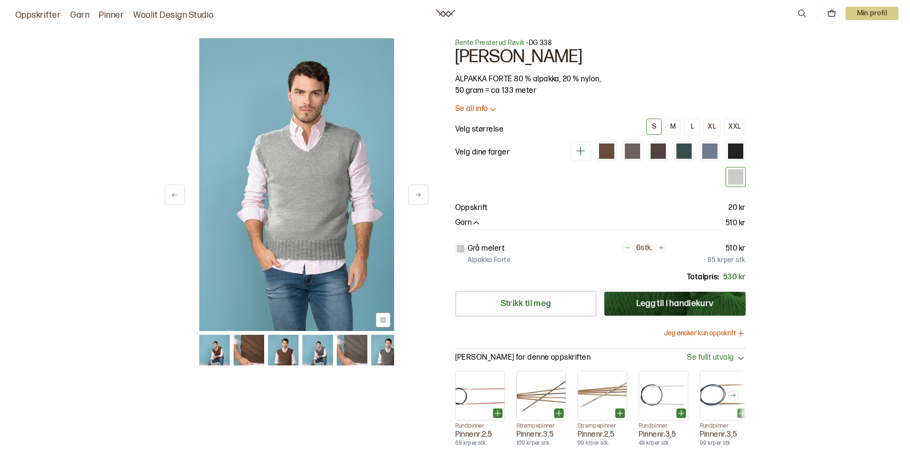
click at [177, 193] on icon at bounding box center [174, 194] width 7 height 7
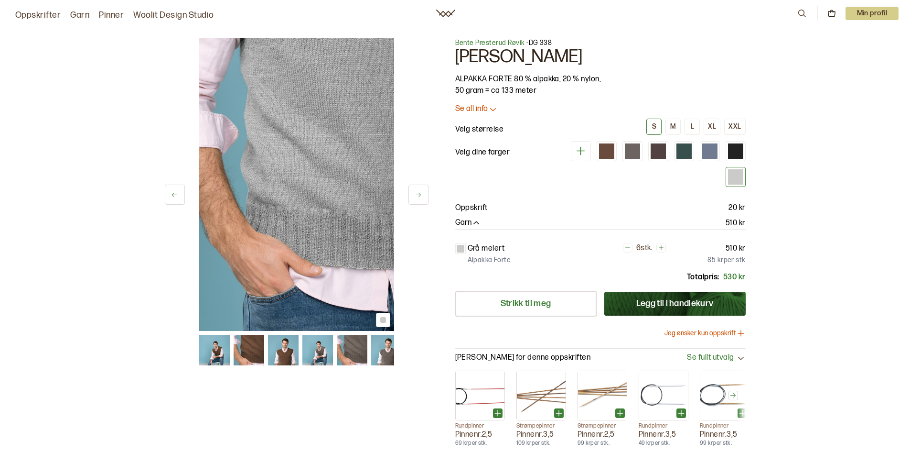
click at [309, 163] on img at bounding box center [296, 184] width 195 height 292
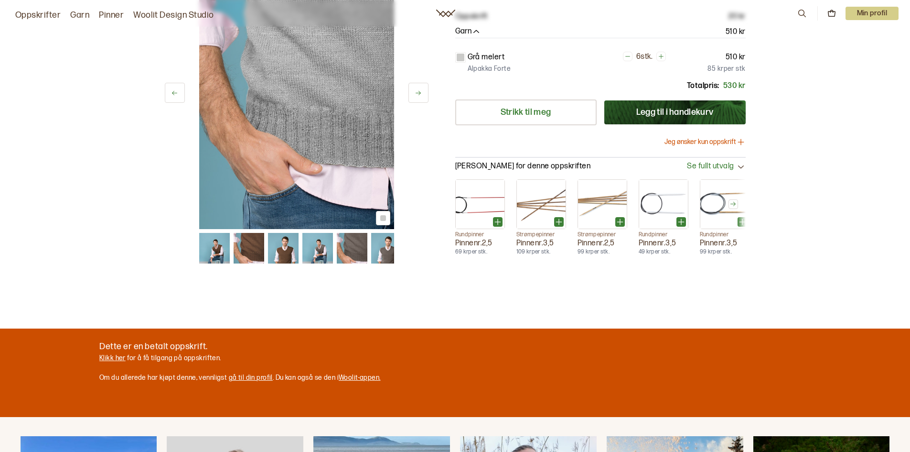
scroll to position [48, 0]
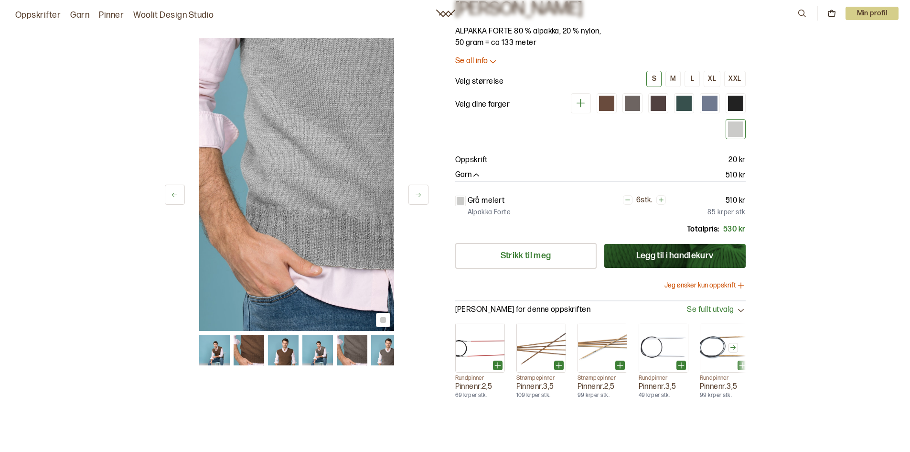
click at [472, 78] on p "Velg størrelse" at bounding box center [479, 81] width 49 height 11
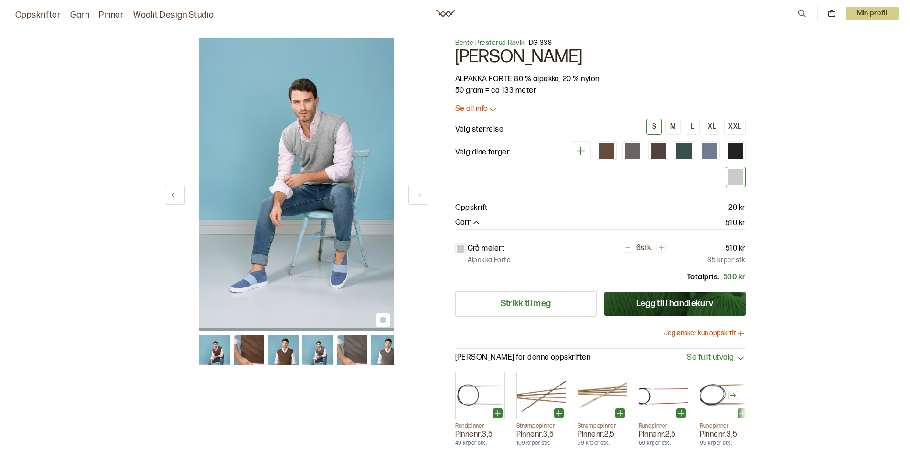
click at [694, 335] on button "Jeg ønsker kun oppskrift" at bounding box center [705, 333] width 81 height 10
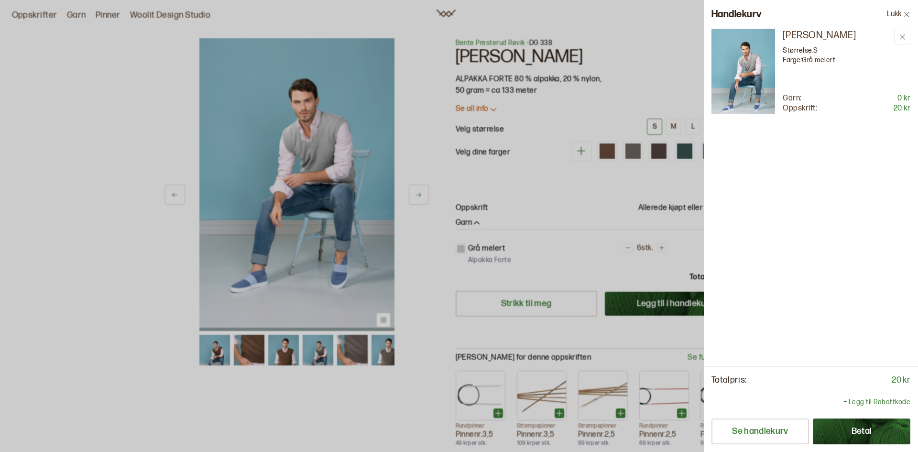
click at [902, 11] on button "Lukk" at bounding box center [898, 14] width 39 height 29
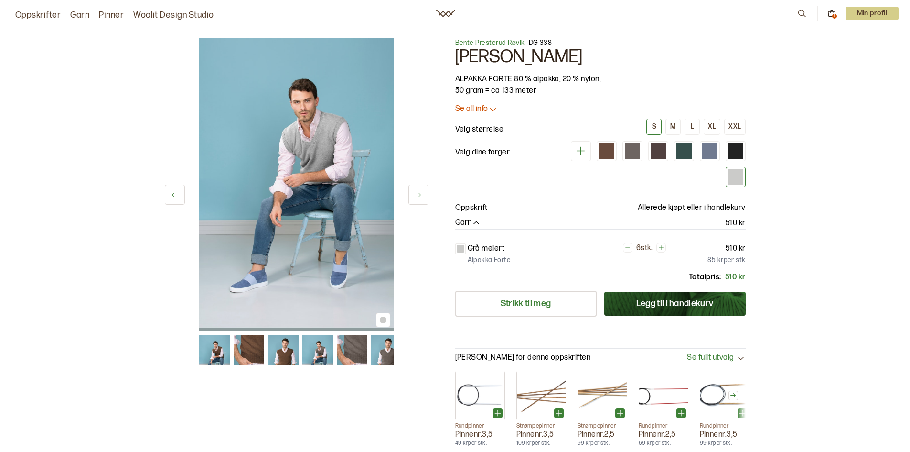
scroll to position [48, 0]
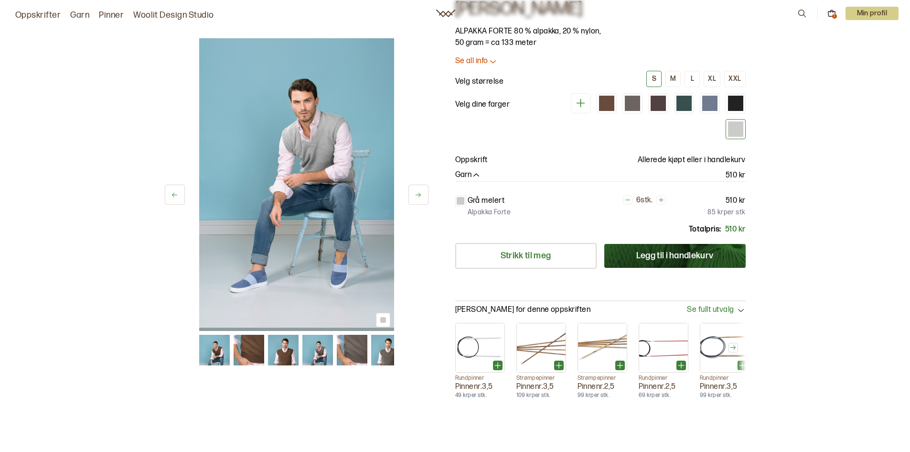
click at [386, 348] on img at bounding box center [386, 350] width 31 height 31
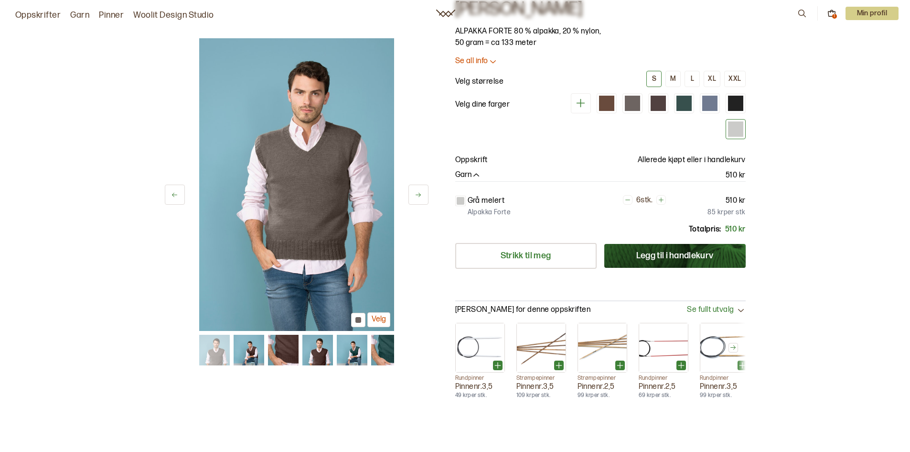
click at [351, 355] on img at bounding box center [351, 350] width 31 height 31
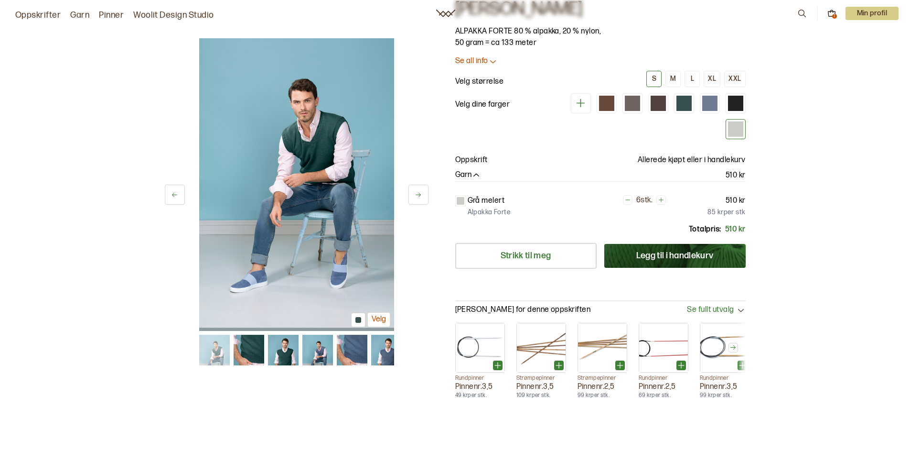
click at [245, 352] on img at bounding box center [248, 350] width 31 height 31
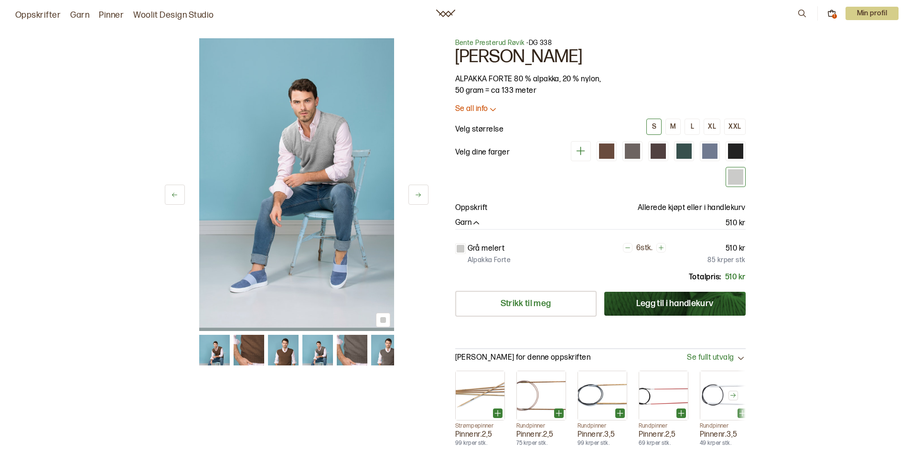
click at [417, 194] on icon at bounding box center [418, 194] width 7 height 7
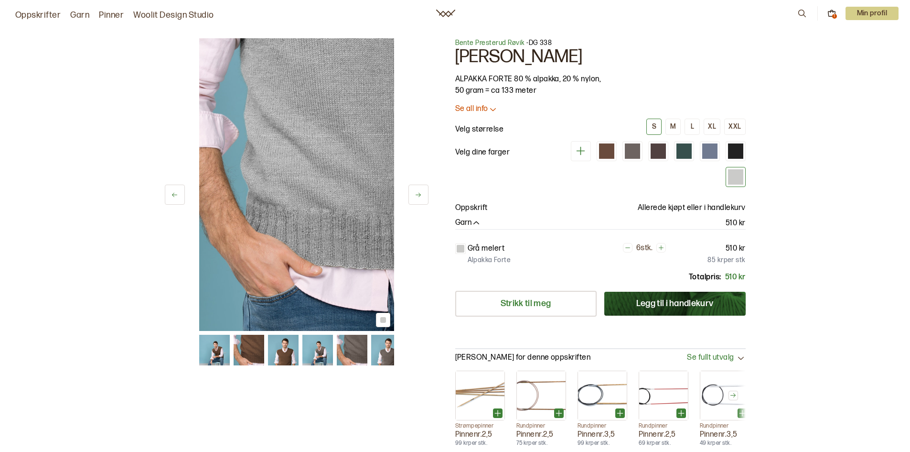
click at [421, 192] on icon at bounding box center [418, 194] width 7 height 7
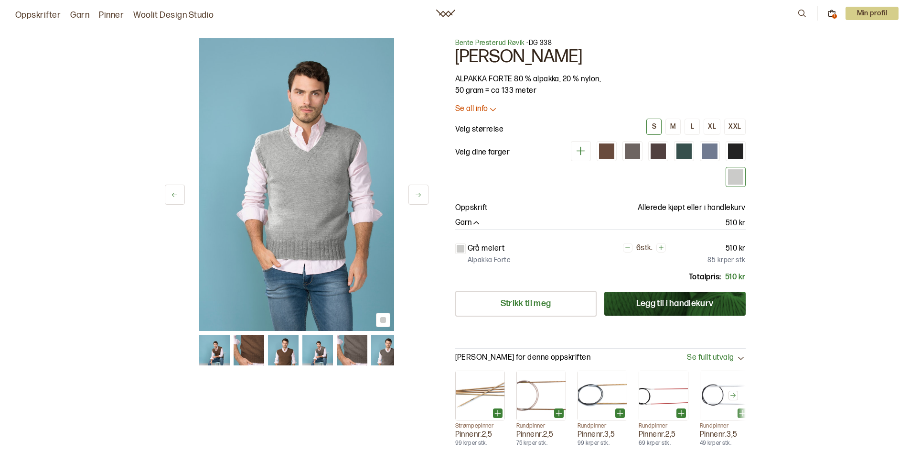
click at [421, 192] on icon at bounding box center [418, 194] width 7 height 7
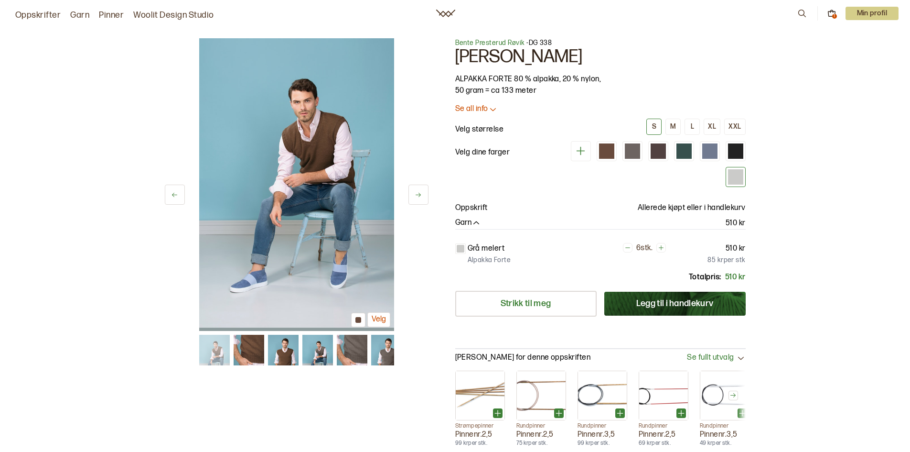
click at [421, 192] on icon at bounding box center [418, 194] width 7 height 7
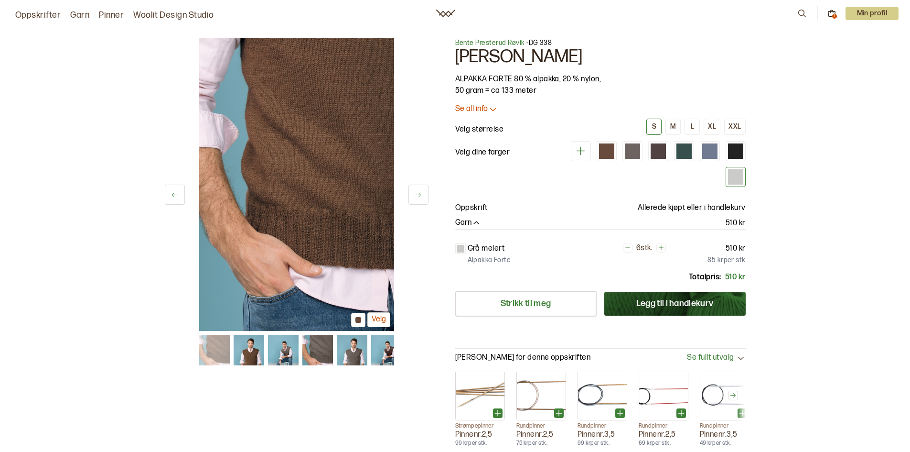
click at [421, 192] on icon at bounding box center [418, 194] width 7 height 7
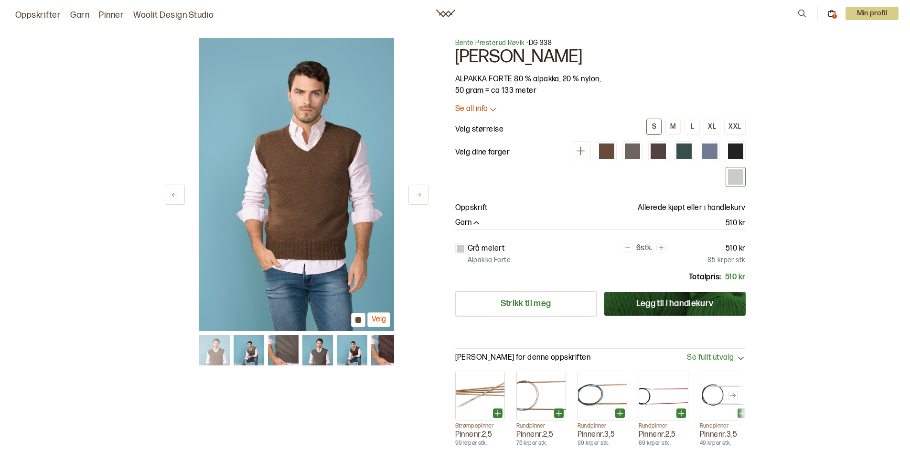
click at [421, 192] on icon at bounding box center [418, 194] width 7 height 7
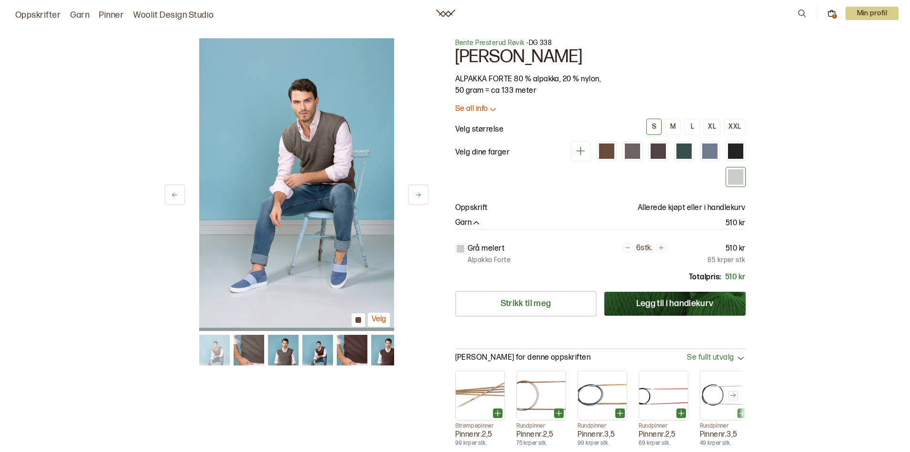
click at [421, 192] on icon at bounding box center [418, 194] width 7 height 7
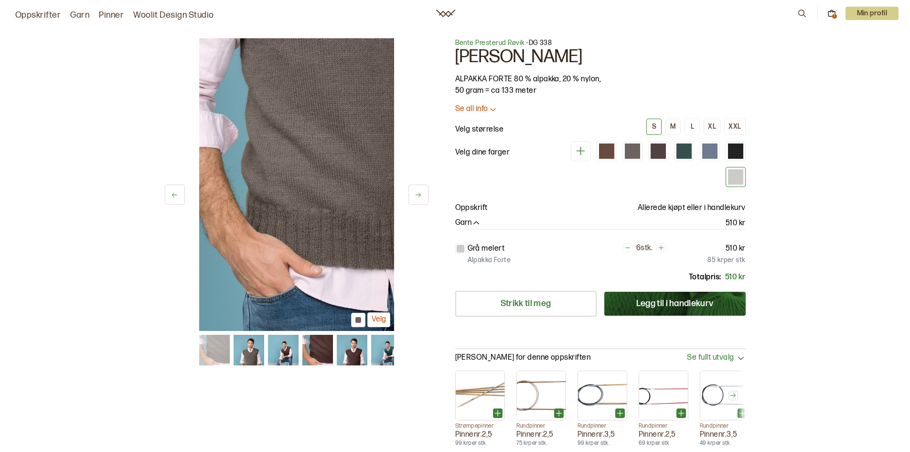
click at [421, 192] on icon at bounding box center [418, 194] width 7 height 7
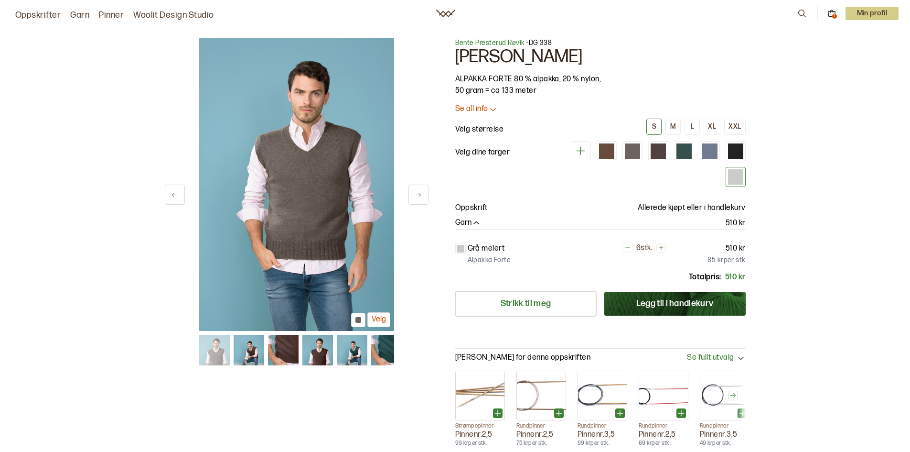
click at [421, 192] on icon at bounding box center [418, 194] width 7 height 7
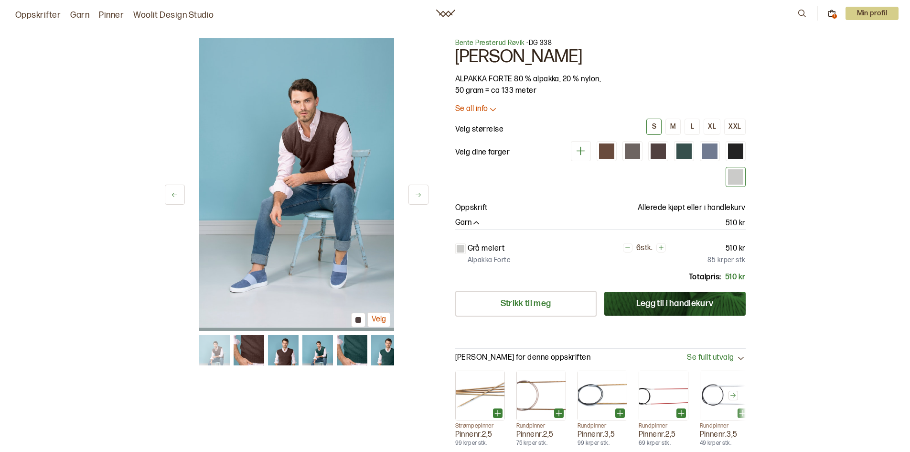
click at [421, 192] on icon at bounding box center [418, 194] width 7 height 7
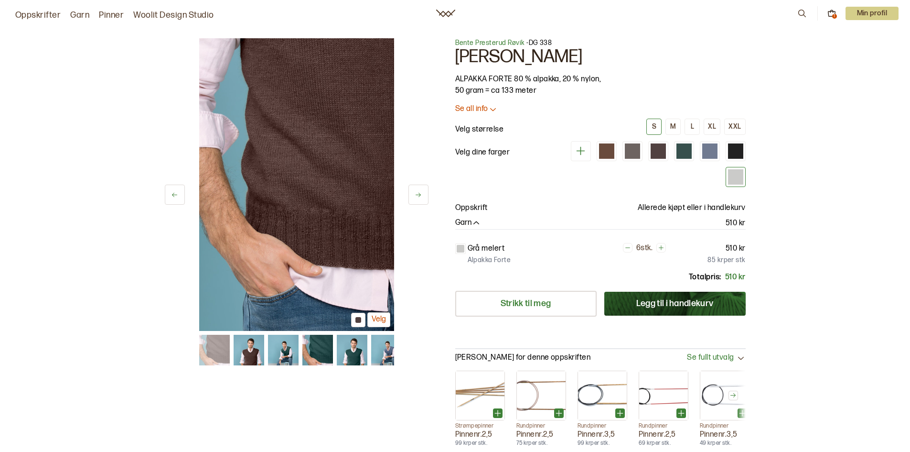
click at [421, 192] on icon at bounding box center [418, 194] width 7 height 7
